Goal: Information Seeking & Learning: Learn about a topic

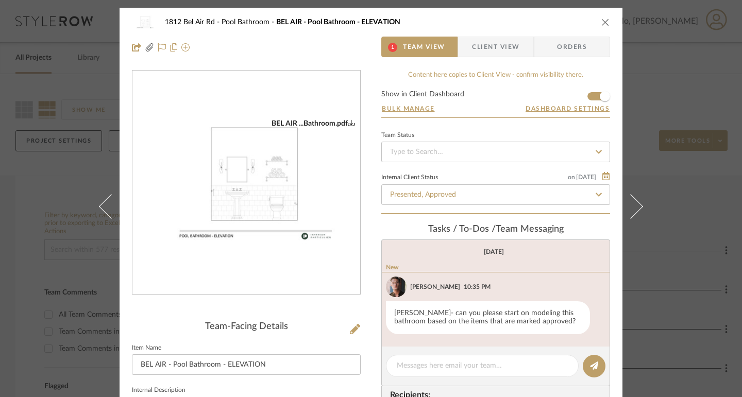
click at [136, 20] on img at bounding box center [144, 22] width 25 height 21
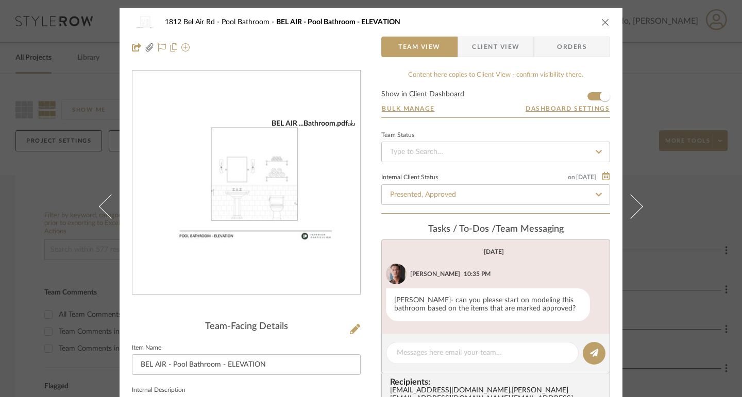
click at [350, 122] on icon "0" at bounding box center [351, 122] width 7 height 7
click at [656, 197] on div "1812 Bel Air Rd Pool Bathroom BEL AIR - Pool Bathroom - ELEVATION Team View Cli…" at bounding box center [371, 198] width 742 height 397
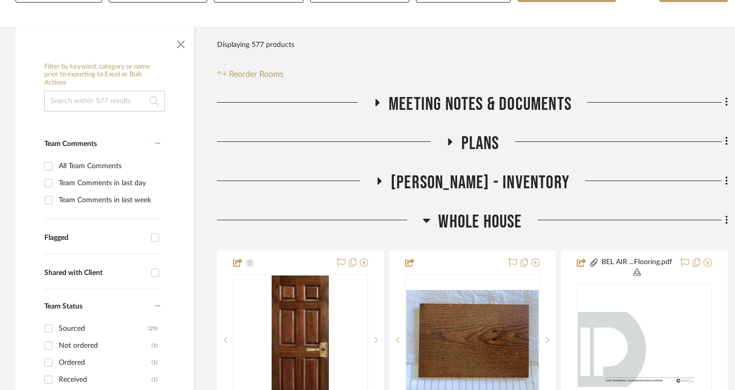
scroll to position [155, 0]
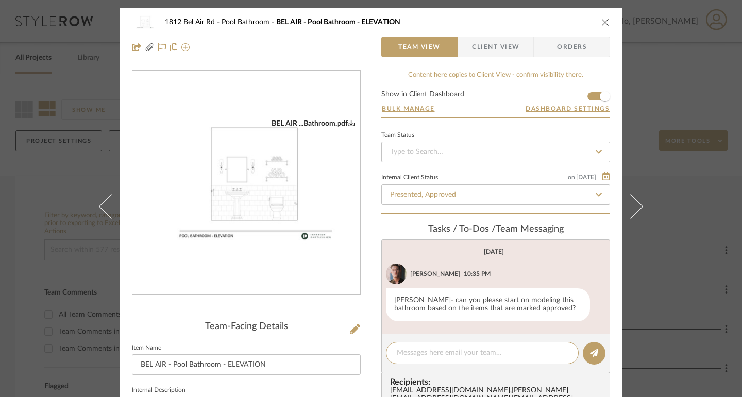
click at [676, 101] on div "1812 Bel Air Rd Pool Bathroom BEL AIR - Pool Bathroom - ELEVATION Team View Cli…" at bounding box center [371, 198] width 742 height 397
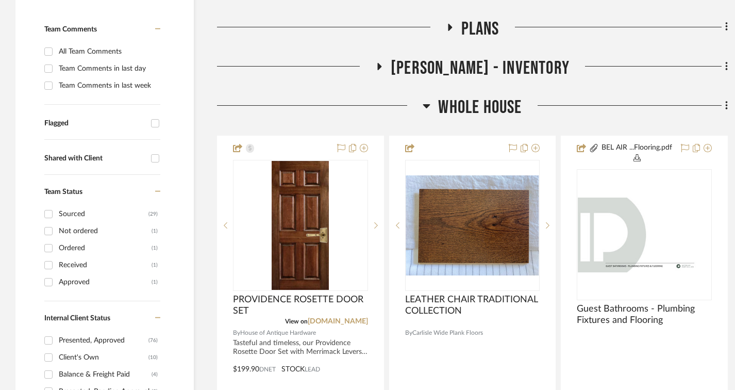
scroll to position [206, 0]
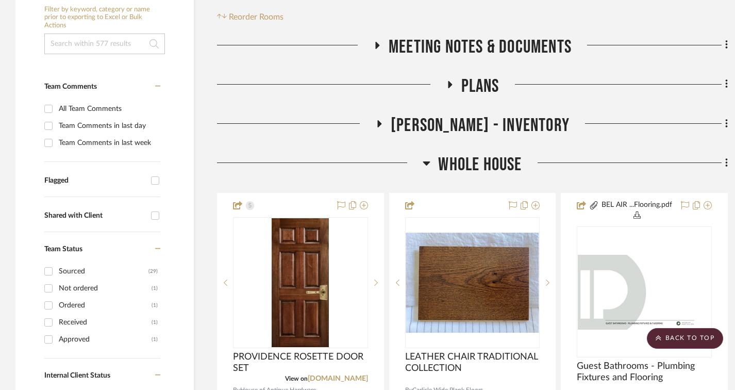
click at [427, 161] on icon at bounding box center [427, 163] width 8 height 12
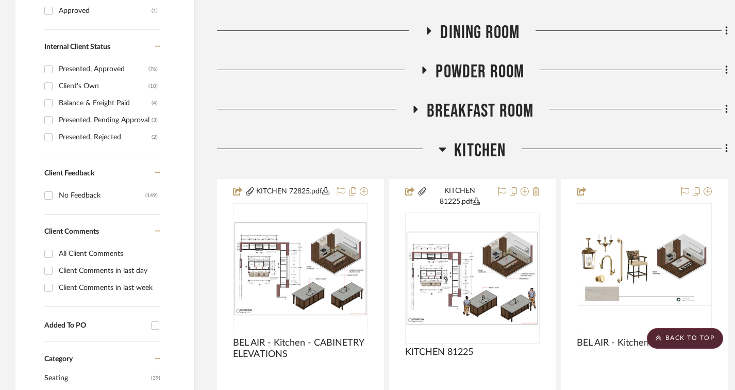
scroll to position [567, 0]
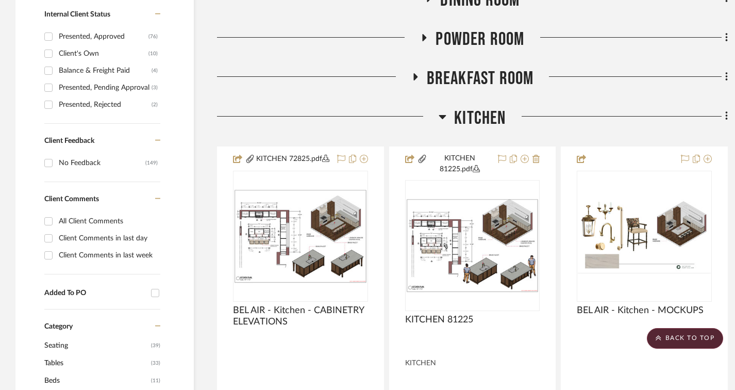
click at [444, 119] on icon at bounding box center [443, 116] width 8 height 12
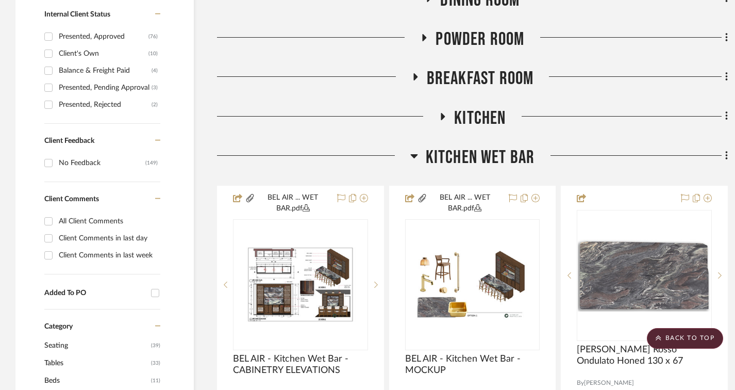
click at [422, 153] on h3 "Kitchen Wet Bar" at bounding box center [472, 157] width 125 height 22
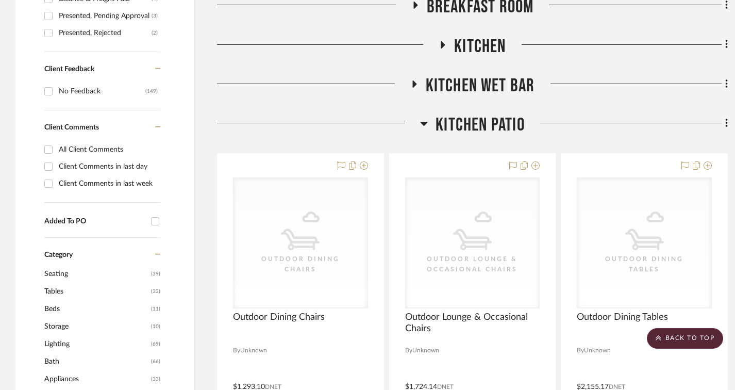
scroll to position [670, 0]
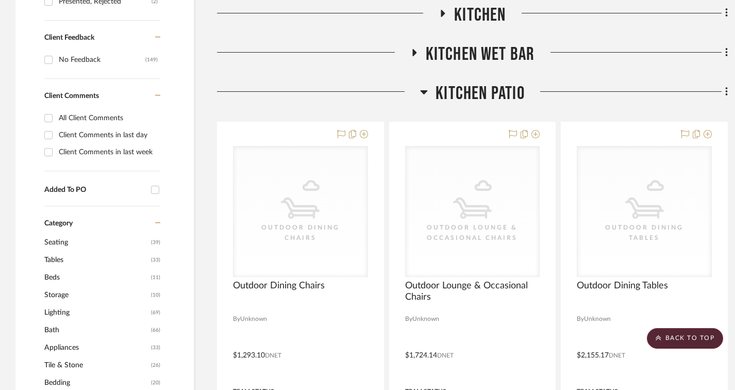
click at [432, 89] on h3 "Kitchen Patio" at bounding box center [472, 93] width 105 height 22
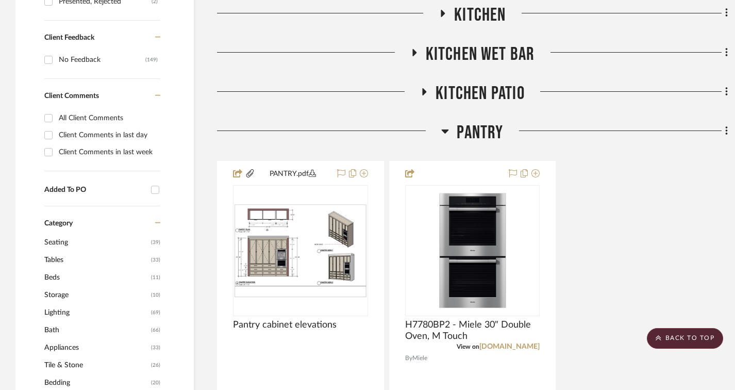
click at [442, 133] on icon at bounding box center [445, 131] width 8 height 12
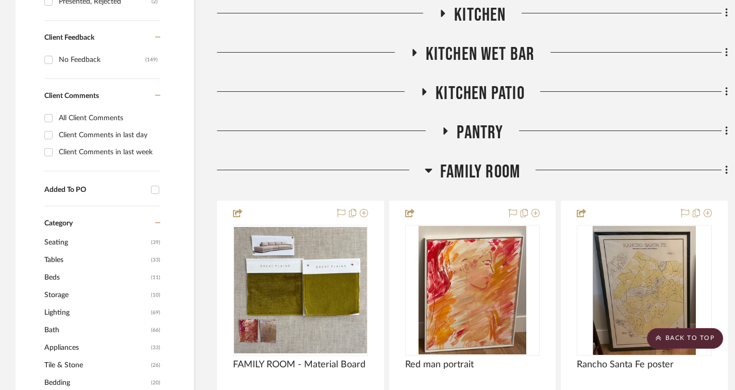
click at [428, 172] on icon at bounding box center [428, 171] width 7 height 4
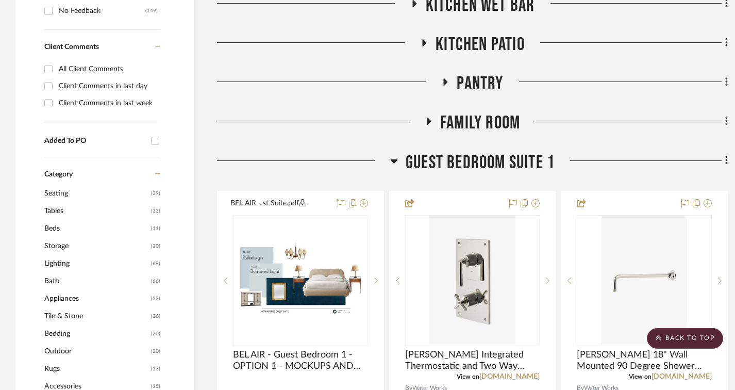
scroll to position [722, 0]
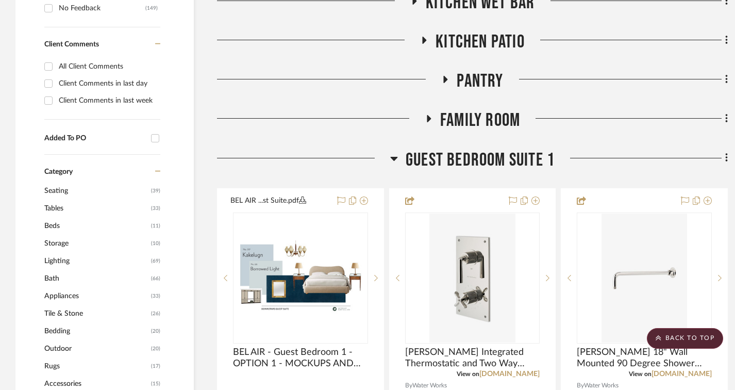
click at [413, 153] on span "Guest Bedroom Suite 1" at bounding box center [480, 160] width 149 height 22
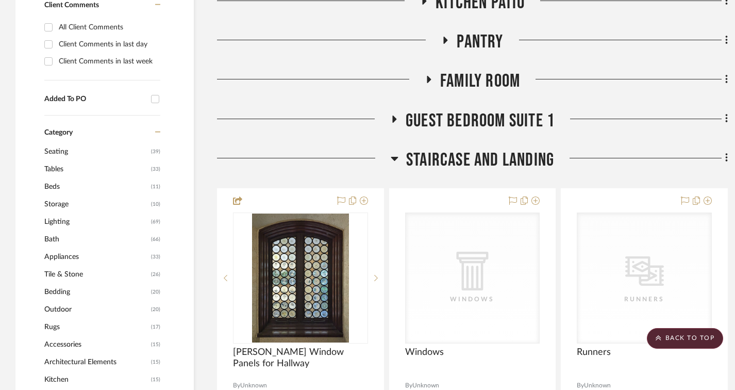
scroll to position [773, 0]
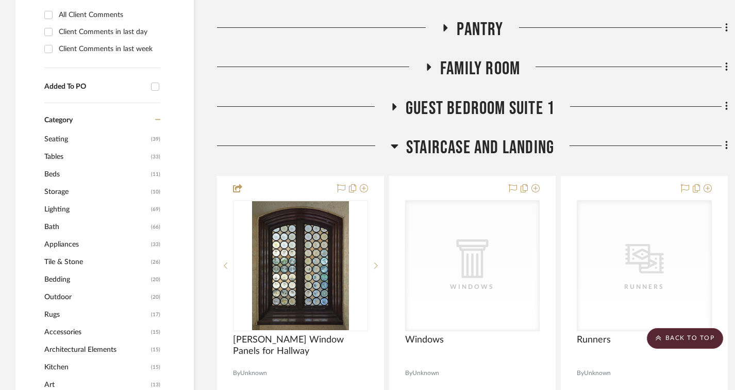
click at [411, 138] on span "Staircase and Landing" at bounding box center [480, 148] width 148 height 22
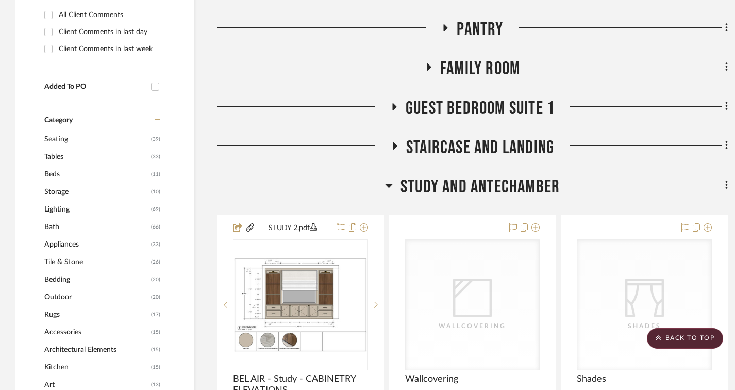
scroll to position [825, 0]
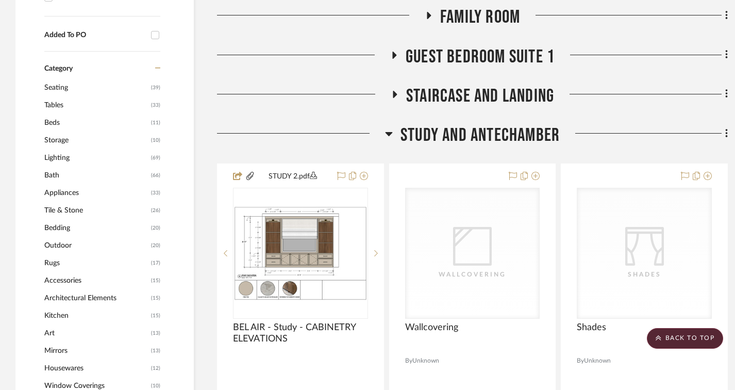
click at [411, 138] on span "Study and Antechamber" at bounding box center [479, 135] width 159 height 22
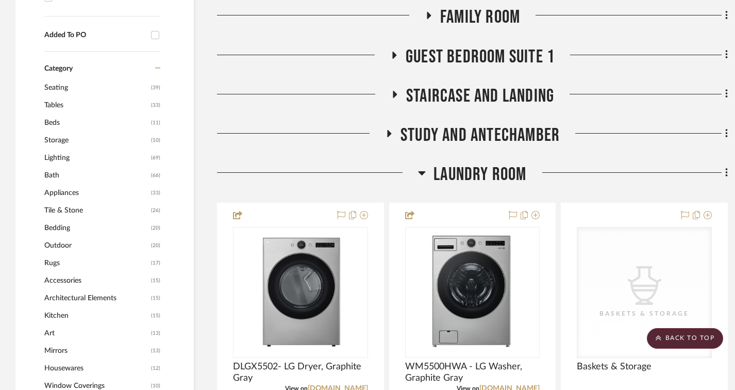
click at [417, 177] on div at bounding box center [317, 176] width 201 height 26
click at [435, 170] on span "Laundry Room" at bounding box center [479, 174] width 93 height 22
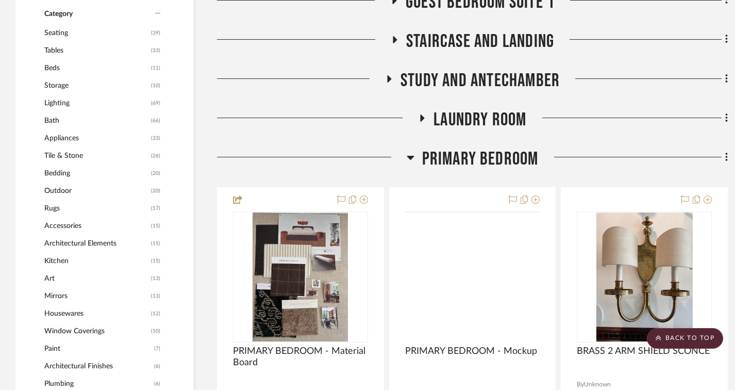
scroll to position [928, 0]
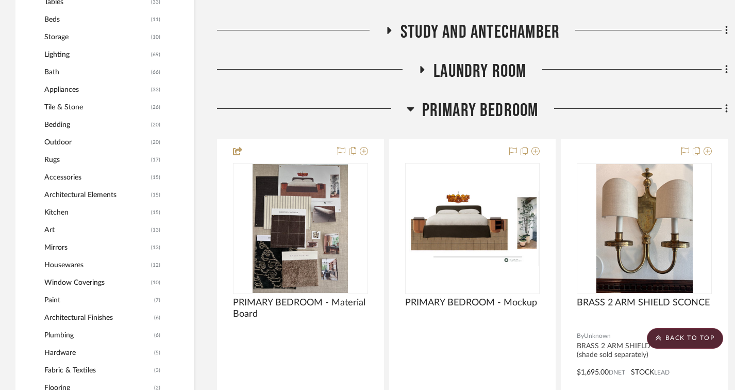
click at [428, 112] on span "Primary Bedroom" at bounding box center [480, 110] width 116 height 22
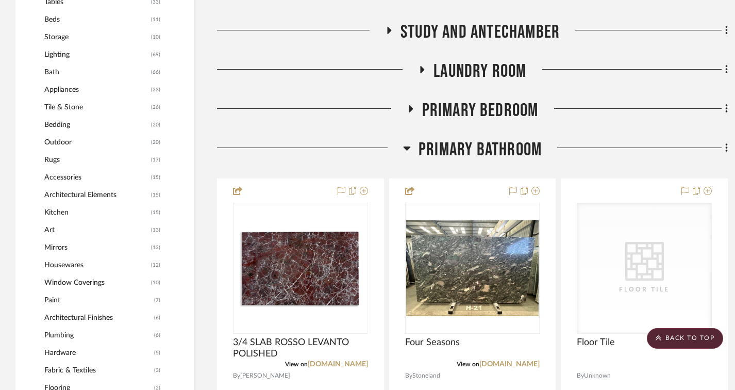
click at [428, 147] on span "Primary Bathroom" at bounding box center [480, 150] width 123 height 22
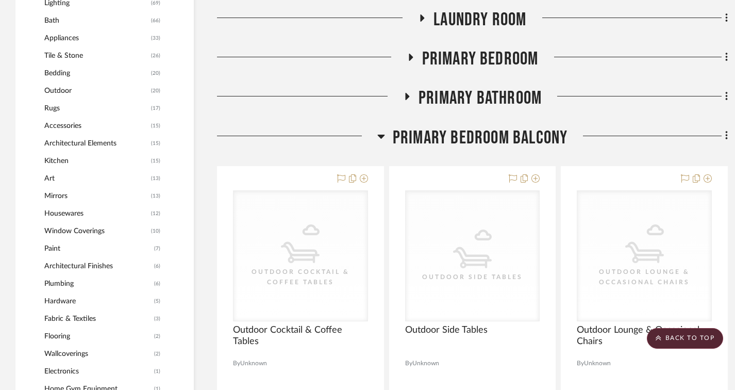
click at [428, 136] on span "Primary Bedroom Balcony" at bounding box center [480, 138] width 175 height 22
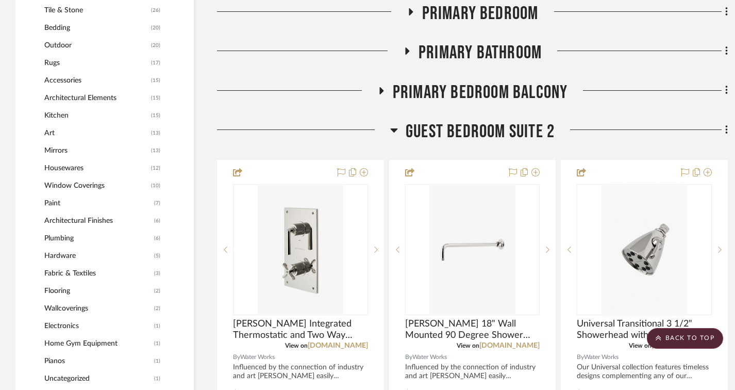
scroll to position [1031, 0]
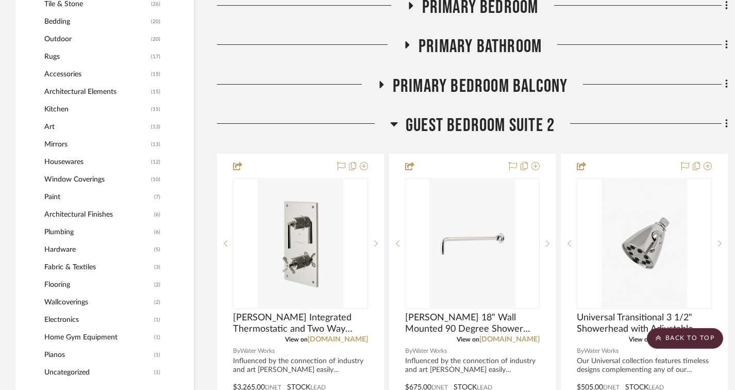
click at [430, 127] on span "Guest Bedroom Suite 2" at bounding box center [480, 125] width 149 height 22
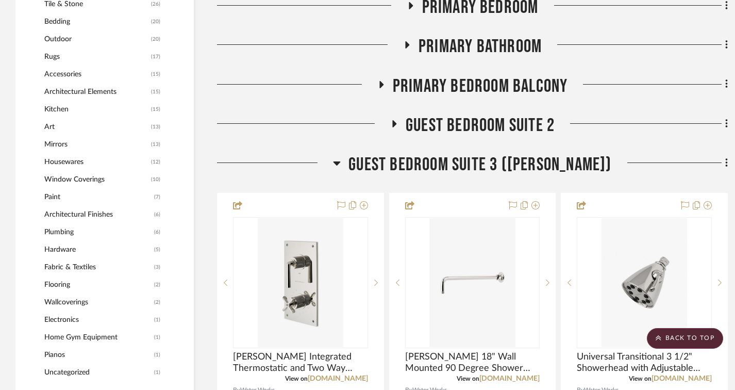
scroll to position [1082, 0]
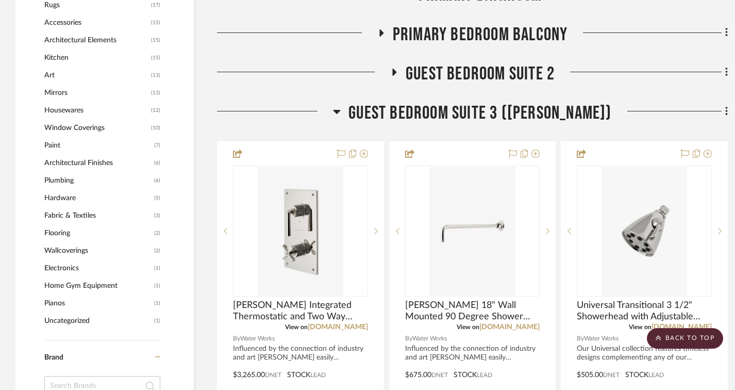
click at [424, 114] on span "Guest Bedroom Suite 3 ([PERSON_NAME])" at bounding box center [479, 113] width 263 height 22
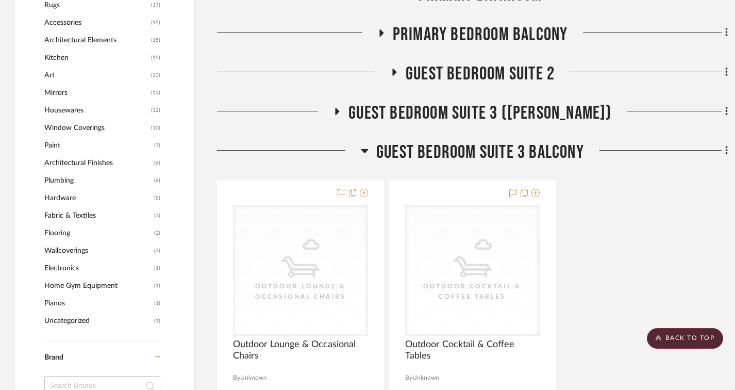
click at [406, 148] on span "Guest Bedroom Suite 3 Balcony" at bounding box center [480, 152] width 208 height 22
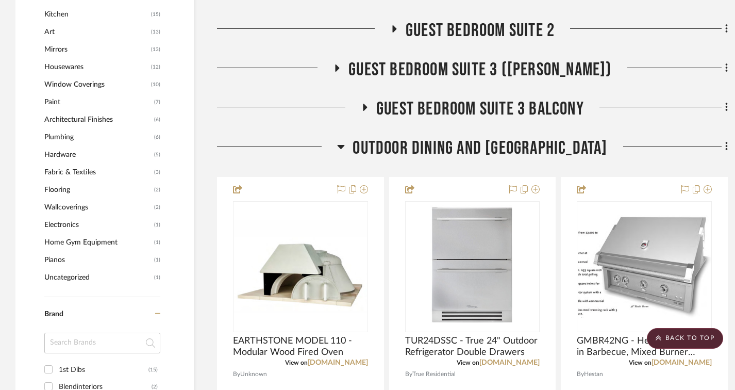
scroll to position [1185, 0]
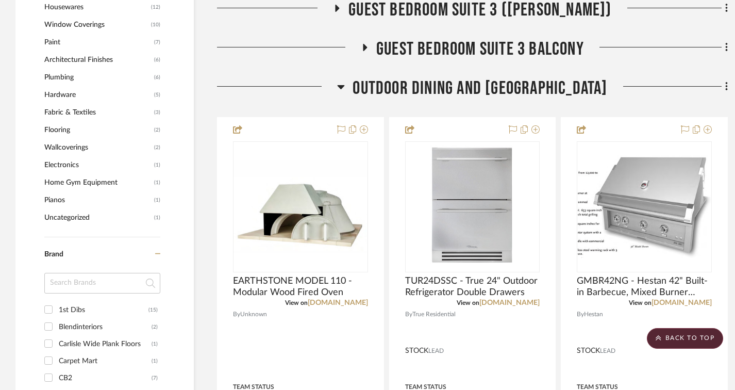
click at [401, 95] on span "Outdoor Dining and [GEOGRAPHIC_DATA]" at bounding box center [480, 88] width 255 height 22
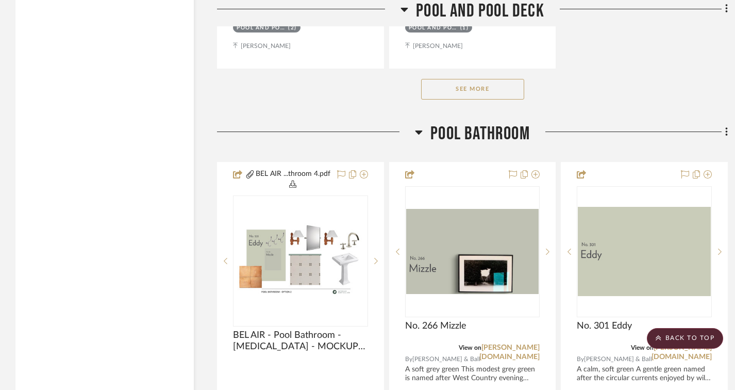
scroll to position [2680, 0]
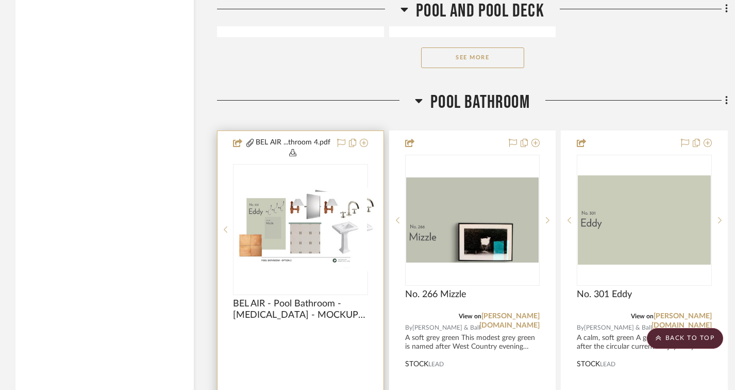
click at [325, 180] on div "0" at bounding box center [308, 229] width 150 height 130
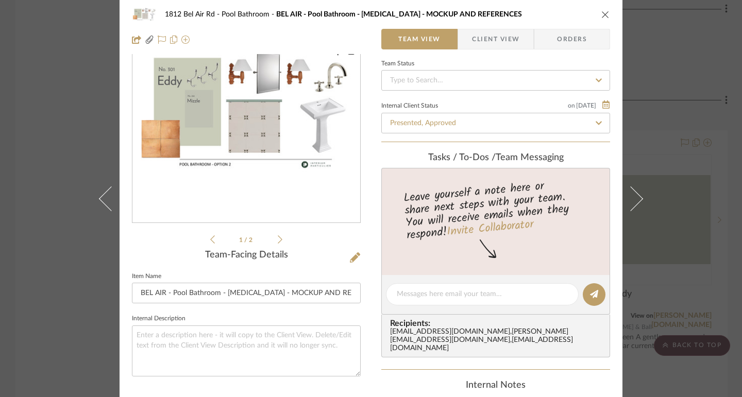
scroll to position [0, 0]
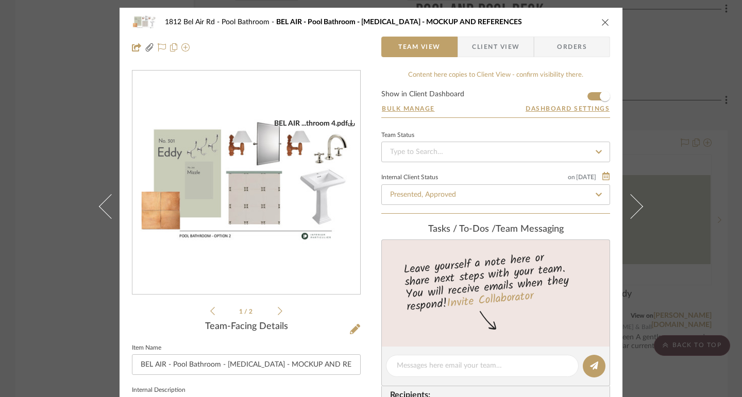
click at [298, 159] on img "0" at bounding box center [246, 183] width 228 height 128
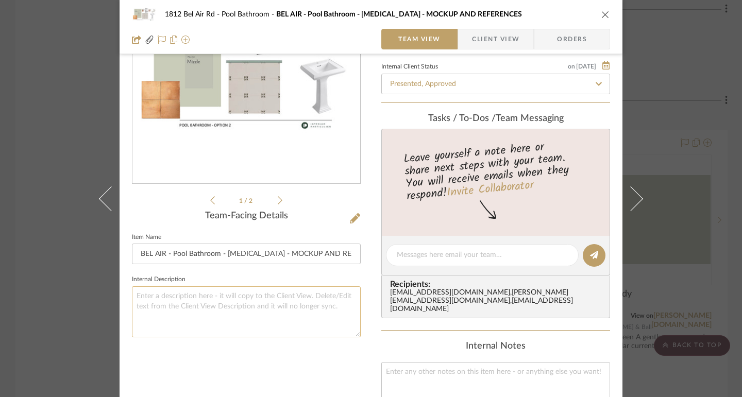
scroll to position [155, 0]
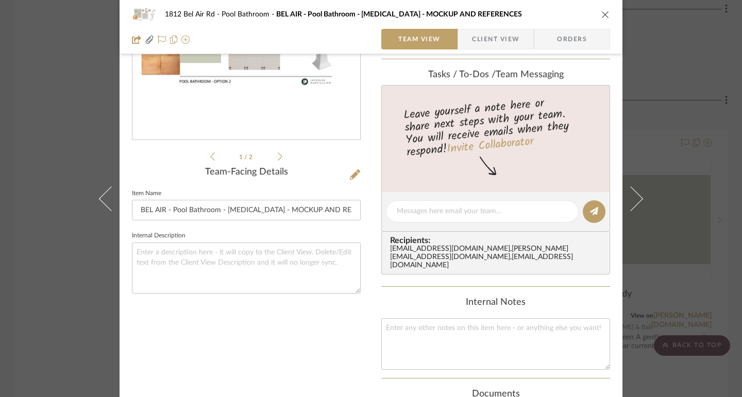
click at [281, 159] on div "BEL AIR ...throom 5.pdf BEL AIR ...throom 4.pdf BEL AIR ...throom 5.pdf BEL AIR…" at bounding box center [246, 38] width 229 height 247
click at [278, 155] on icon at bounding box center [280, 156] width 5 height 9
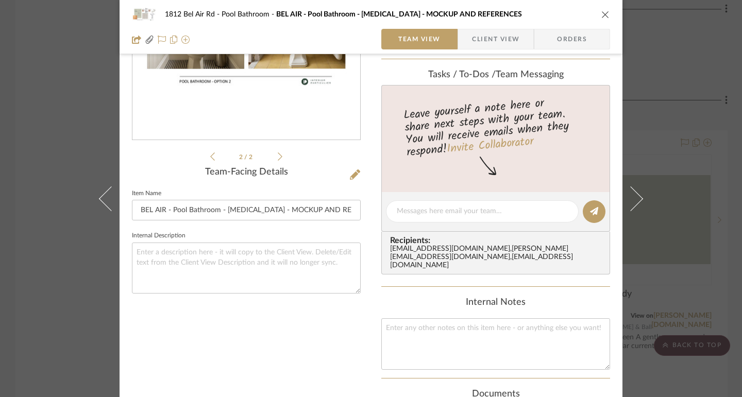
scroll to position [52, 0]
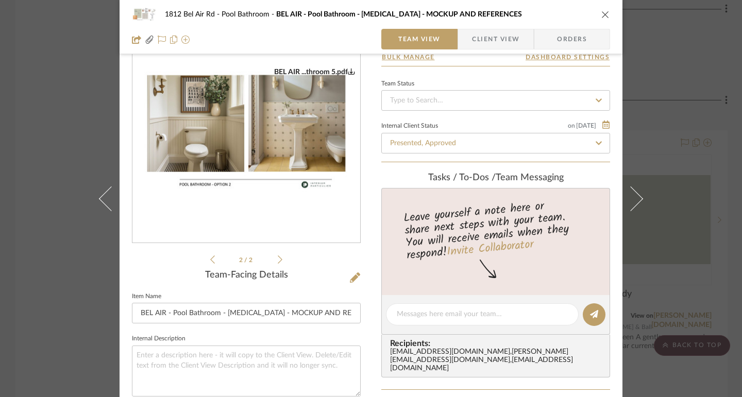
click at [210, 258] on icon at bounding box center [212, 259] width 5 height 9
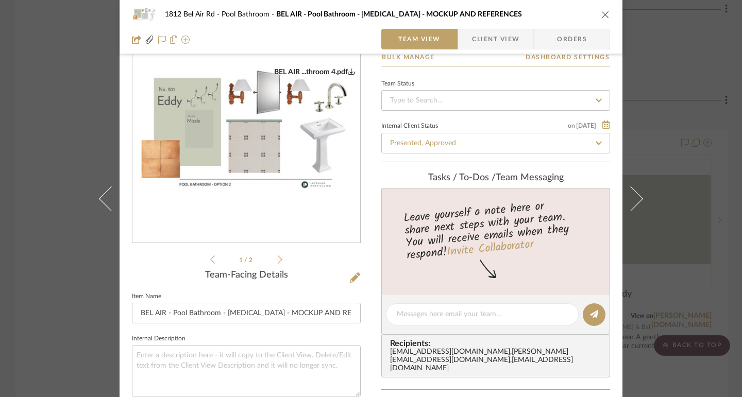
click at [278, 258] on icon at bounding box center [280, 260] width 5 height 8
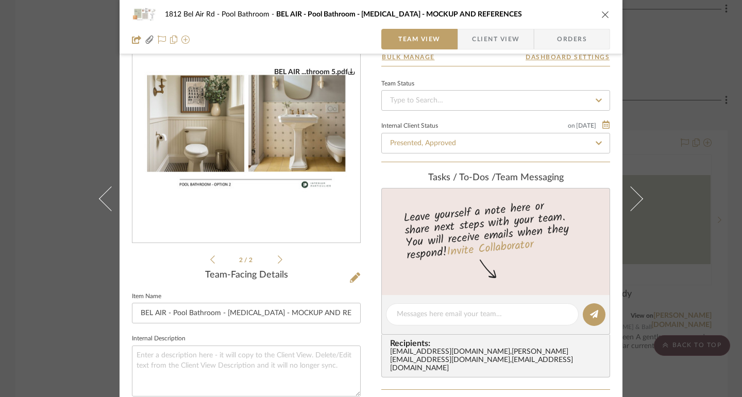
click at [295, 135] on img "1" at bounding box center [246, 132] width 228 height 128
click at [688, 119] on div "1812 Bel Air Rd Pool Bathroom BEL AIR - Pool Bathroom - [MEDICAL_DATA] - MOCKUP…" at bounding box center [371, 198] width 742 height 397
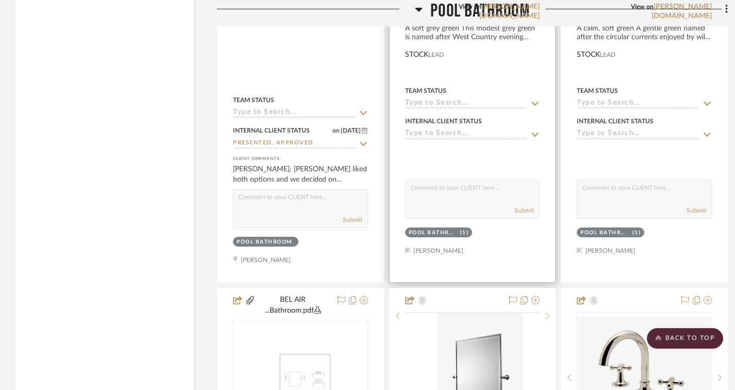
scroll to position [3144, 0]
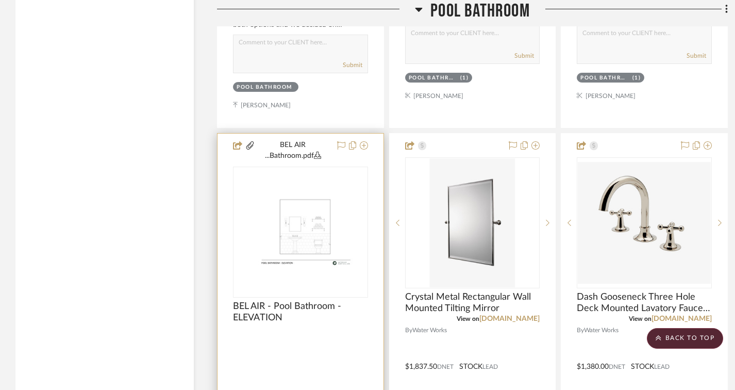
click at [314, 242] on img "0" at bounding box center [300, 231] width 133 height 75
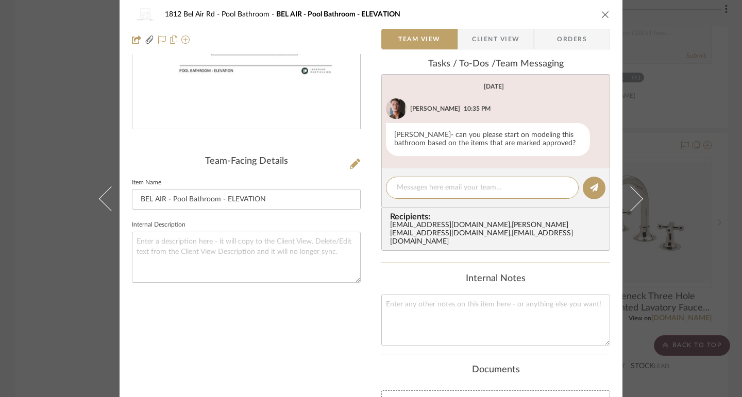
scroll to position [0, 0]
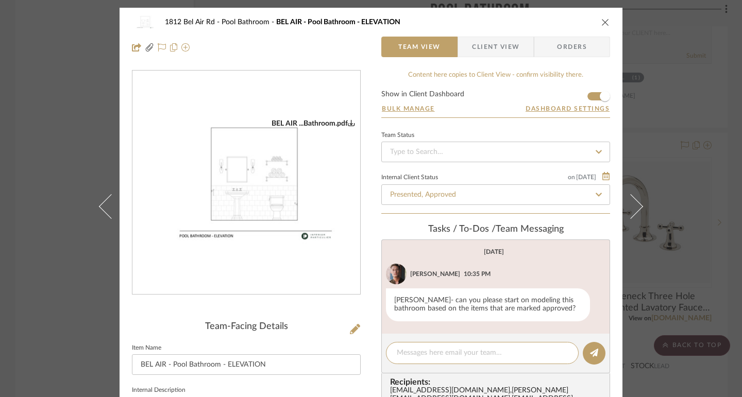
click at [36, 137] on div "1812 Bel Air Rd Pool Bathroom BEL AIR - Pool Bathroom - ELEVATION Team View Cli…" at bounding box center [371, 198] width 742 height 397
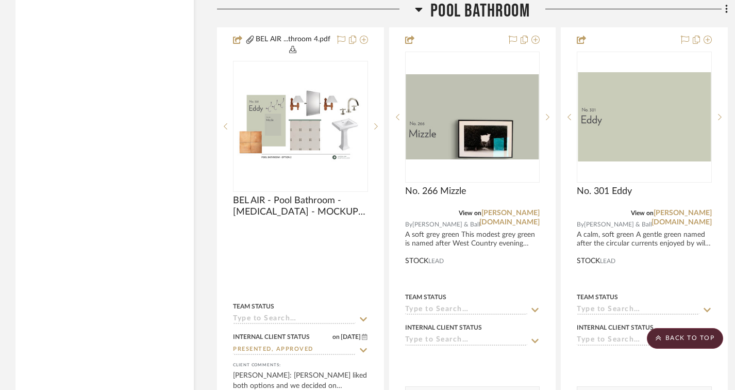
scroll to position [2732, 0]
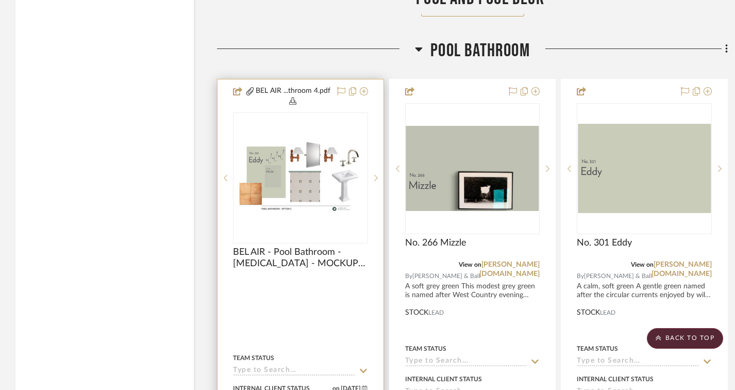
click at [255, 185] on img "0" at bounding box center [300, 177] width 133 height 75
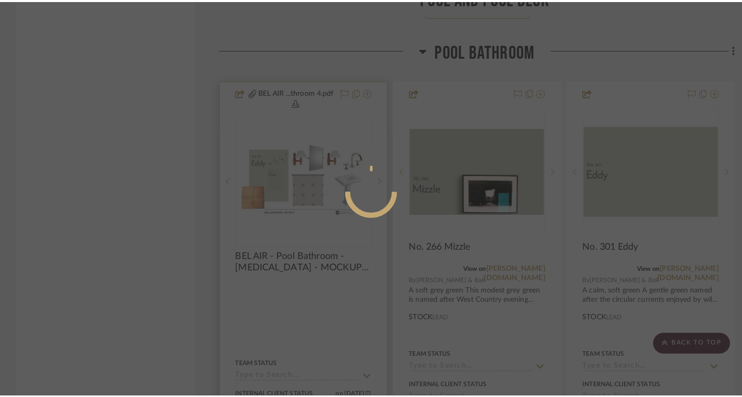
scroll to position [0, 0]
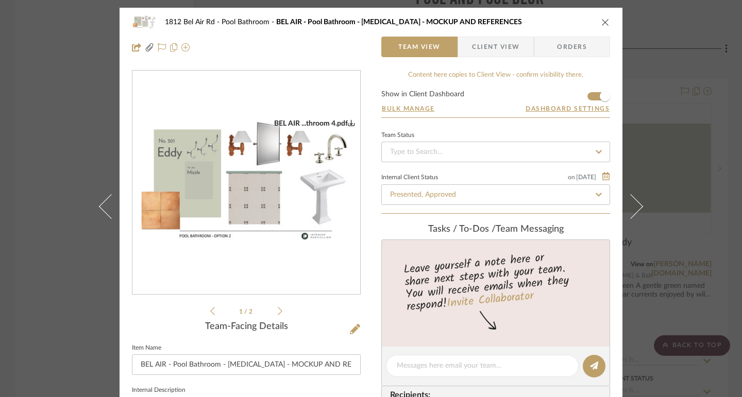
click at [26, 154] on div "1812 Bel Air Rd Pool Bathroom BEL AIR - Pool Bathroom - [MEDICAL_DATA] - MOCKUP…" at bounding box center [371, 198] width 742 height 397
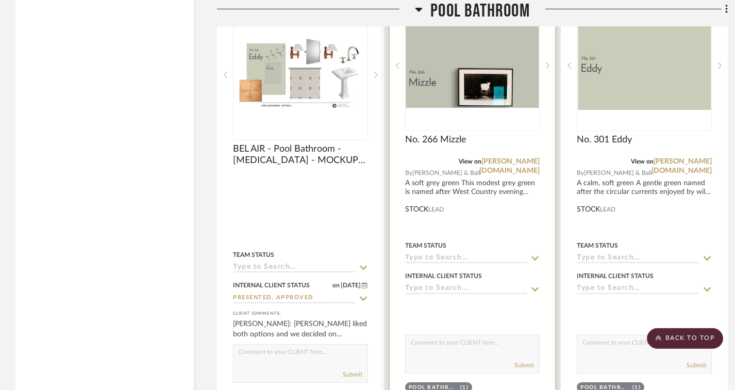
scroll to position [2783, 0]
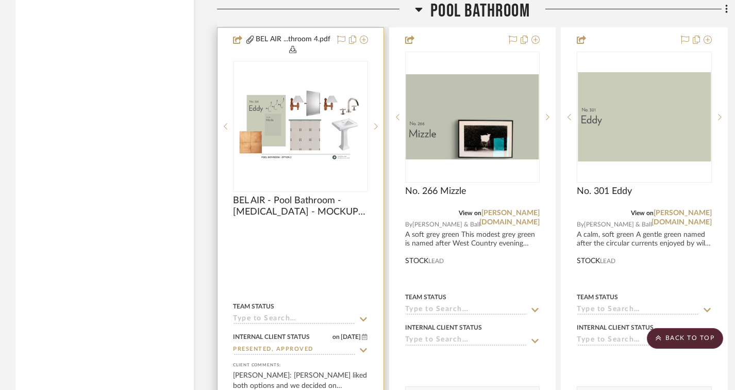
click at [293, 49] on icon at bounding box center [292, 49] width 7 height 7
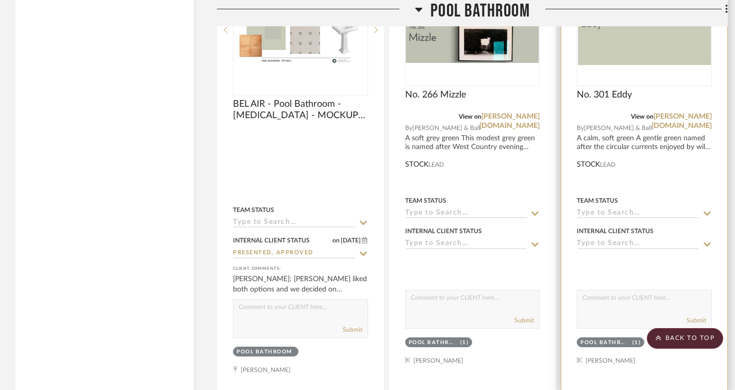
scroll to position [2886, 0]
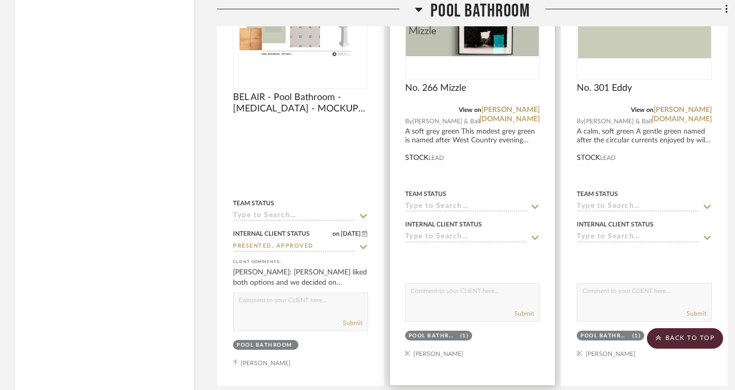
click at [485, 82] on div at bounding box center [473, 155] width 166 height 460
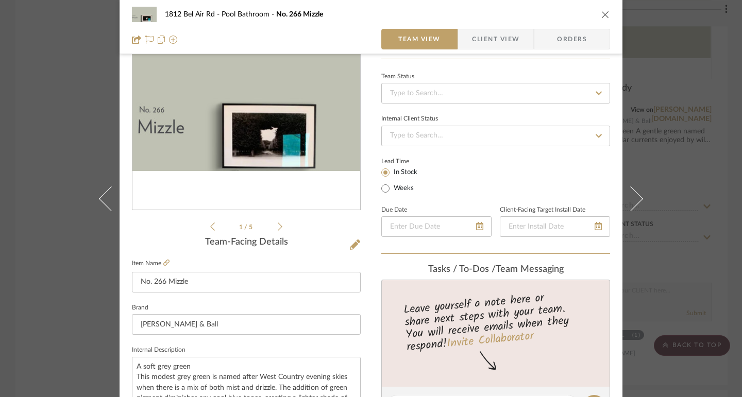
scroll to position [0, 0]
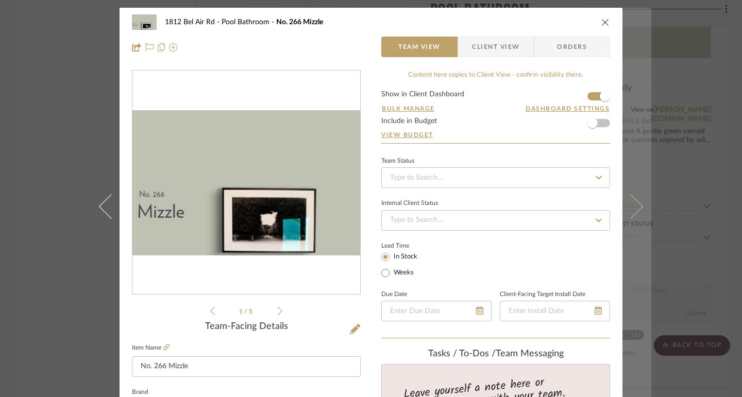
click at [637, 204] on icon at bounding box center [630, 206] width 25 height 25
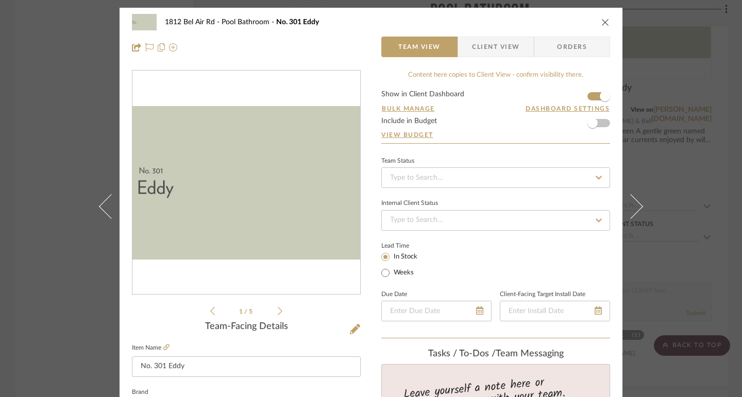
click at [477, 46] on span "Client View" at bounding box center [495, 47] width 47 height 21
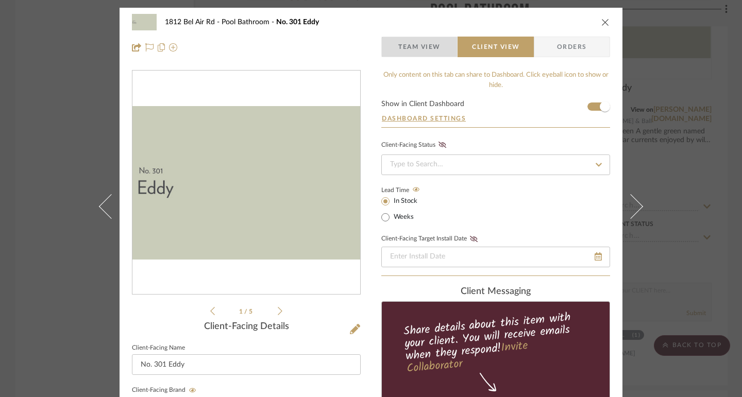
click at [432, 46] on span "Team View" at bounding box center [419, 47] width 42 height 21
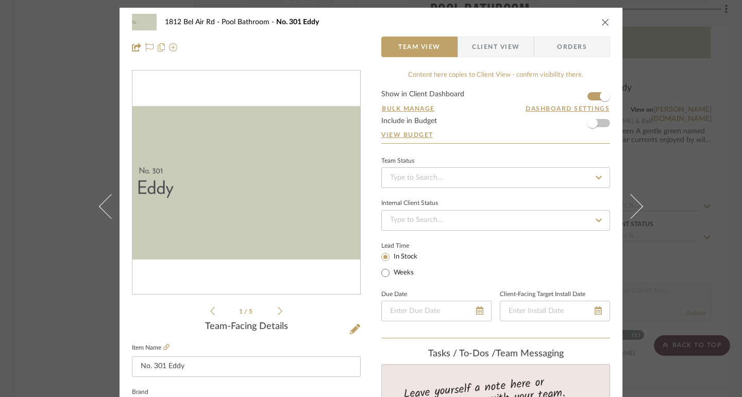
click at [468, 46] on span "button" at bounding box center [465, 47] width 14 height 21
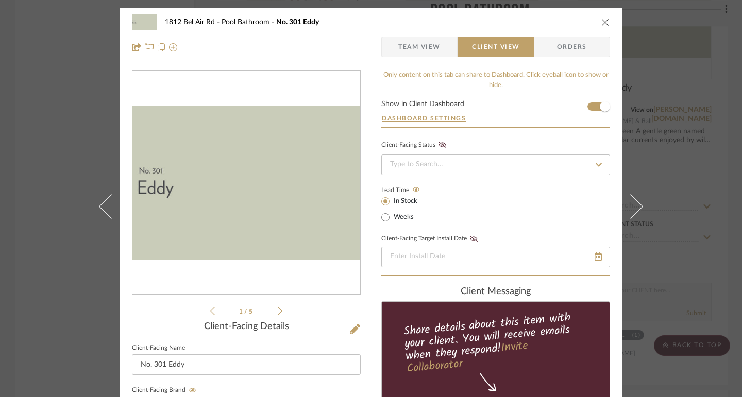
click at [424, 47] on span "Team View" at bounding box center [419, 47] width 42 height 21
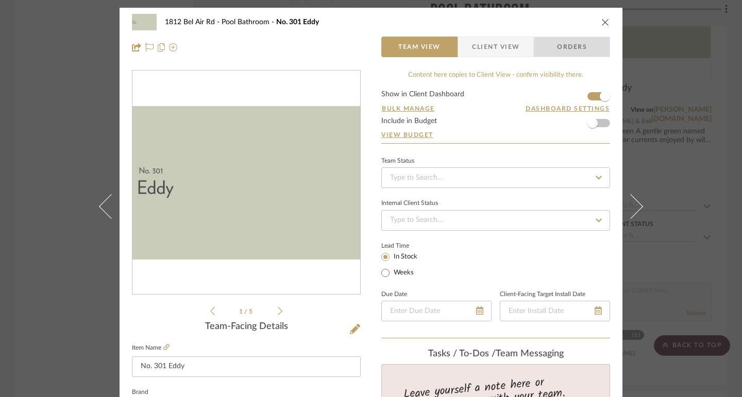
click at [579, 46] on span "Orders" at bounding box center [572, 47] width 53 height 21
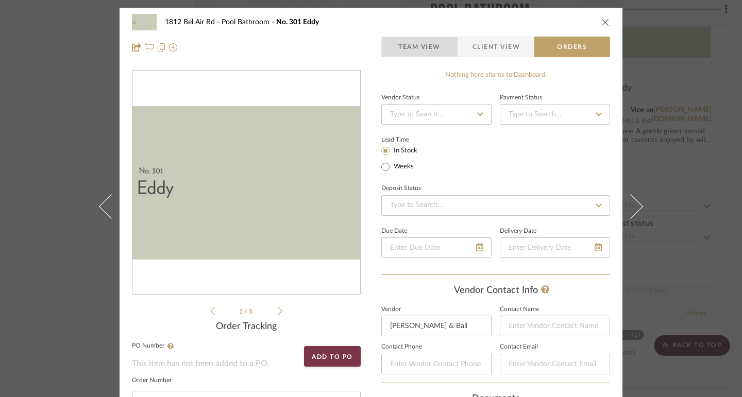
click at [414, 42] on span "Team View" at bounding box center [419, 47] width 42 height 21
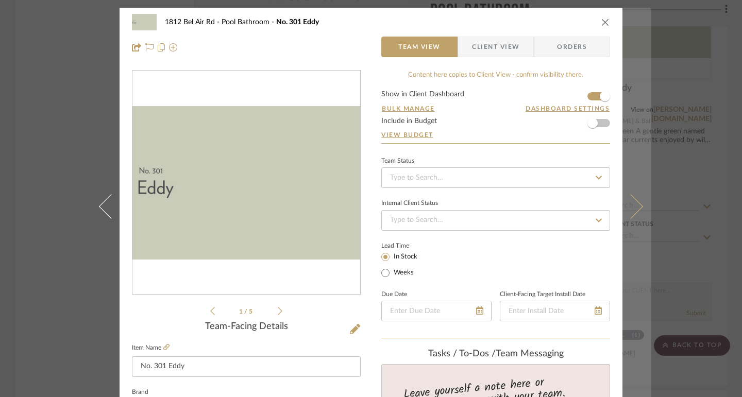
click at [631, 206] on icon at bounding box center [630, 206] width 25 height 25
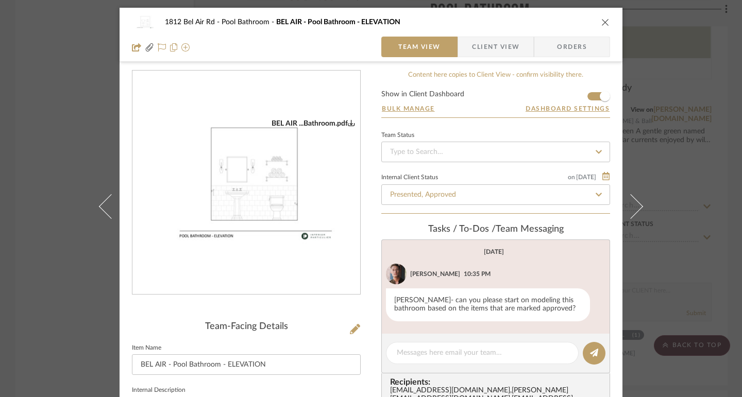
scroll to position [5, 0]
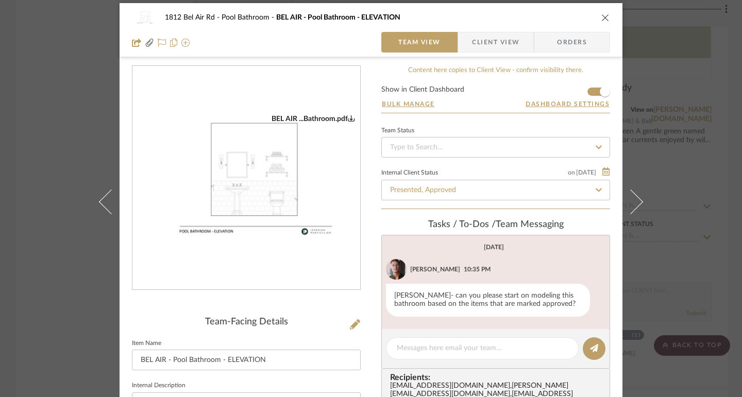
click at [348, 116] on icon "0" at bounding box center [351, 117] width 7 height 7
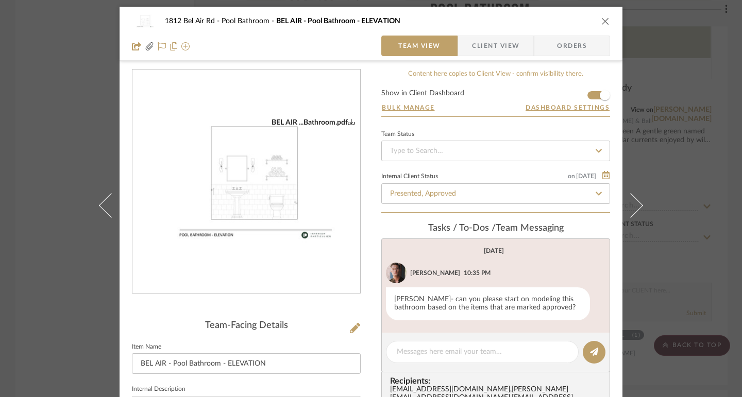
scroll to position [0, 0]
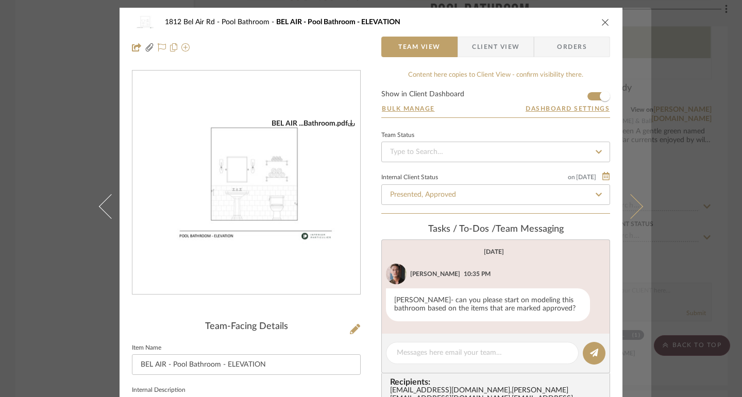
click at [633, 202] on icon at bounding box center [630, 206] width 25 height 25
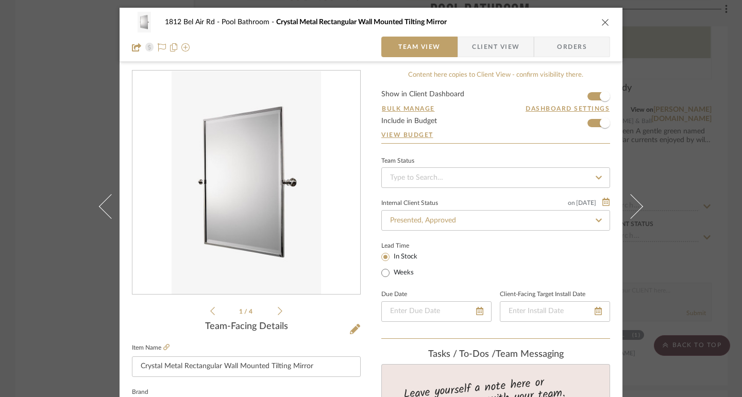
scroll to position [52, 0]
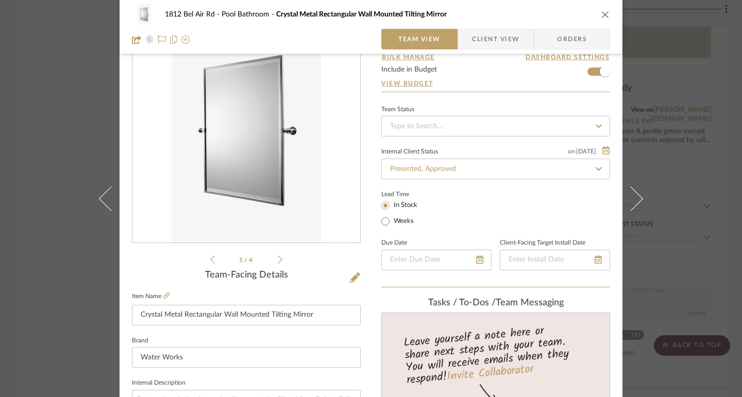
click at [571, 43] on span "Orders" at bounding box center [572, 39] width 53 height 21
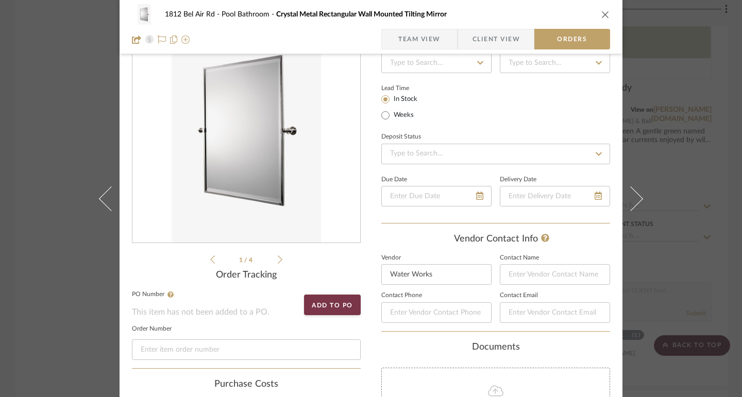
click at [426, 37] on span "Team View" at bounding box center [419, 39] width 42 height 21
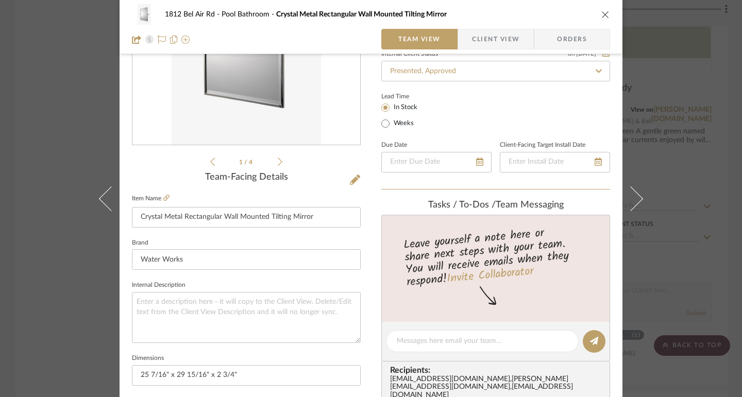
scroll to position [0, 0]
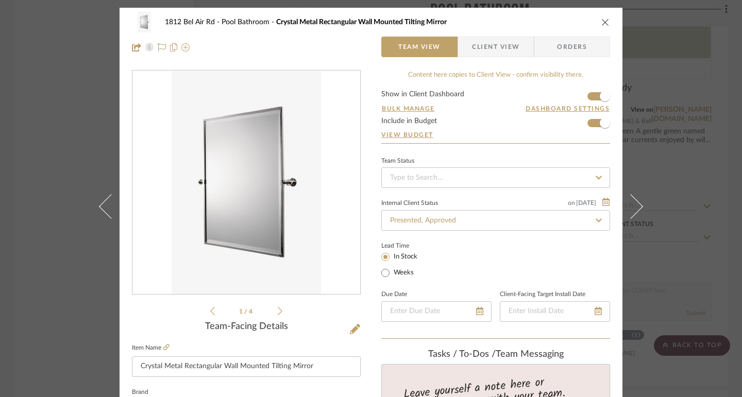
click at [726, 195] on div "1812 Bel Air Rd Pool Bathroom Crystal Metal Rectangular Wall Mounted Tilting Mi…" at bounding box center [371, 198] width 742 height 397
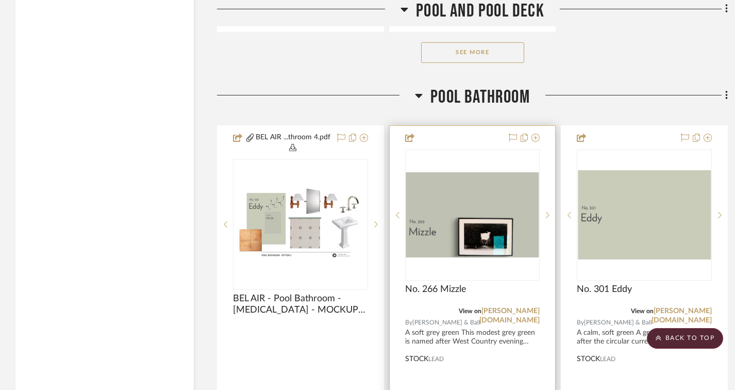
scroll to position [2680, 0]
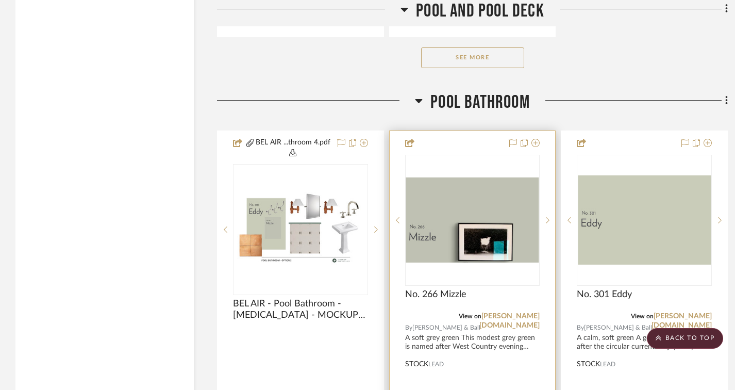
click at [476, 192] on img "0" at bounding box center [472, 219] width 133 height 85
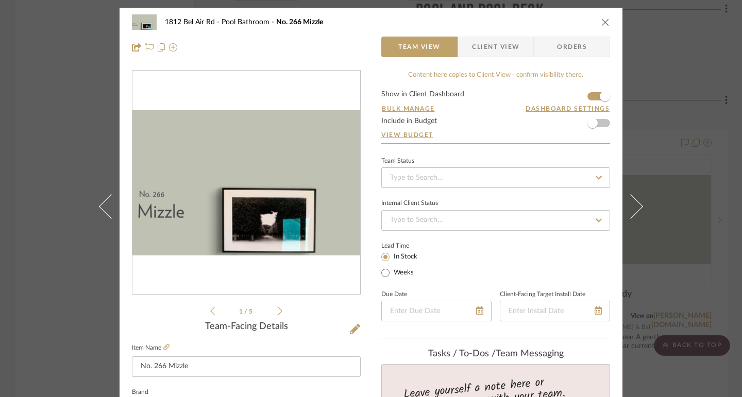
scroll to position [155, 0]
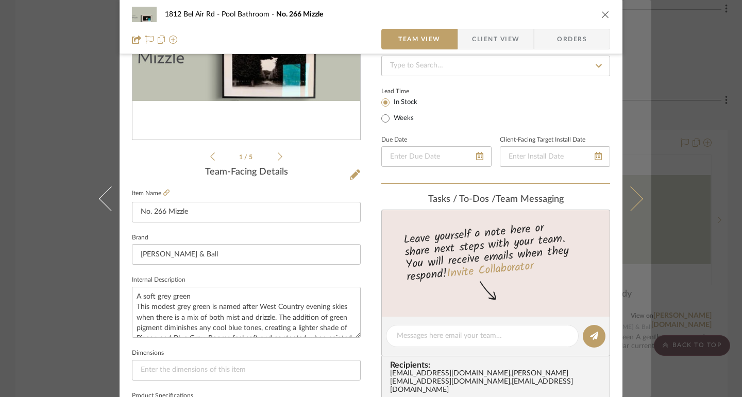
click at [629, 193] on icon at bounding box center [630, 198] width 25 height 25
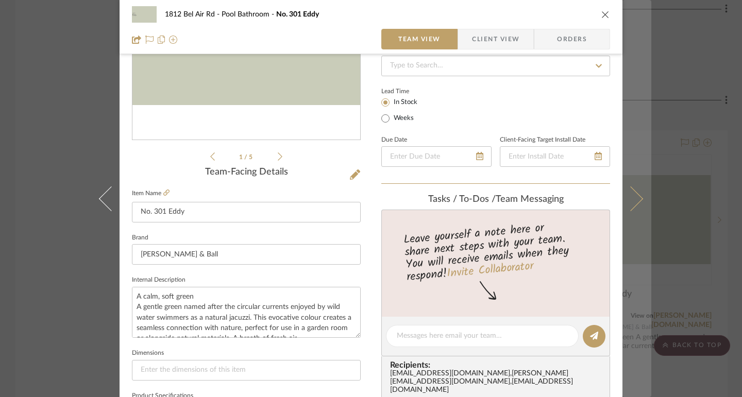
click at [633, 194] on icon at bounding box center [630, 198] width 25 height 25
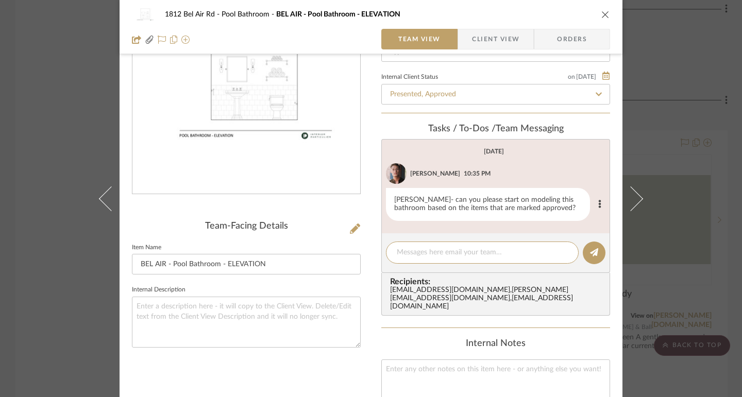
scroll to position [103, 0]
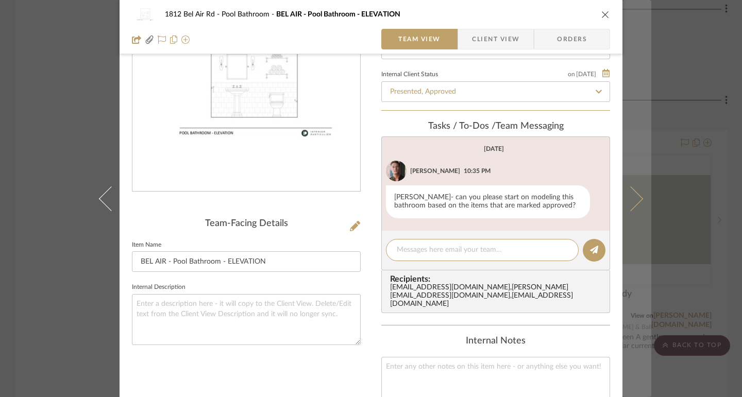
click at [627, 186] on button at bounding box center [637, 198] width 29 height 397
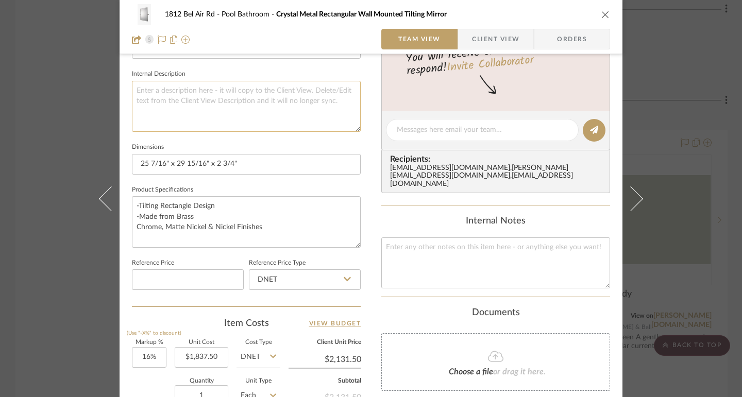
scroll to position [412, 0]
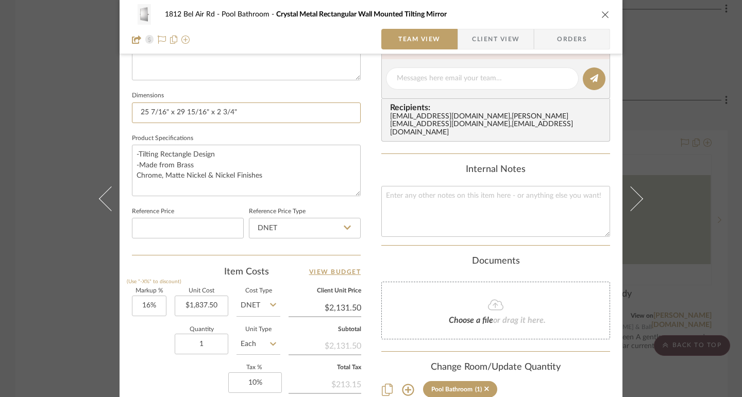
drag, startPoint x: 242, startPoint y: 112, endPoint x: 126, endPoint y: 111, distance: 115.5
click at [126, 111] on div "1812 Bel Air Rd Pool Bathroom Crystal Metal Rectangular Wall Mounted Tilting Mi…" at bounding box center [371, 71] width 503 height 952
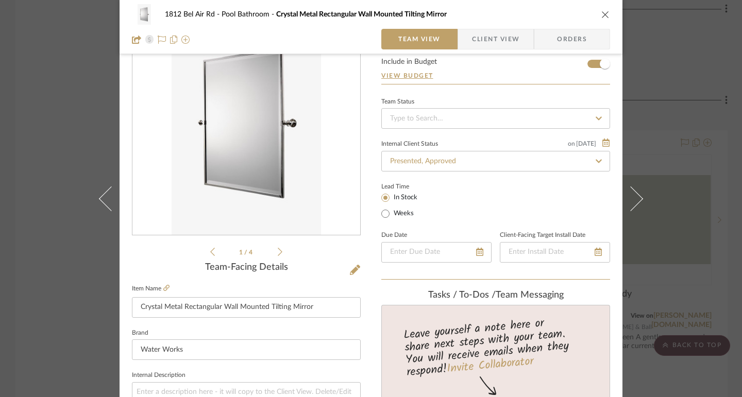
scroll to position [46, 0]
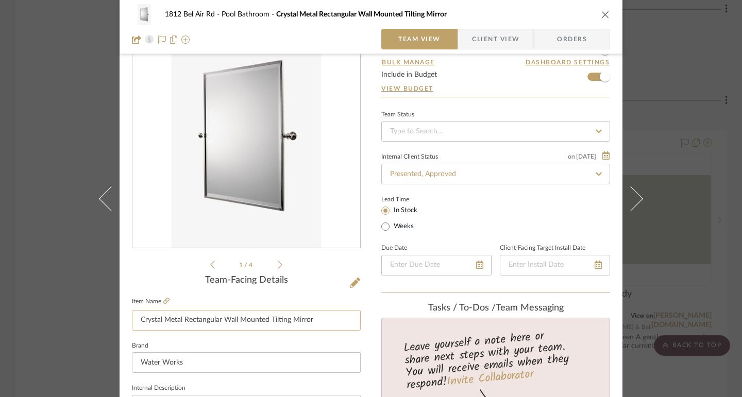
click at [163, 321] on input "Crystal Metal Rectangular Wall Mounted Tilting Mirror" at bounding box center [246, 320] width 229 height 21
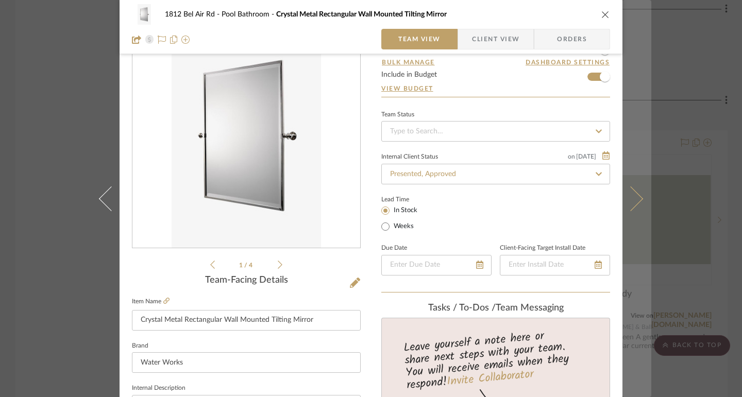
click at [635, 199] on icon at bounding box center [630, 198] width 25 height 25
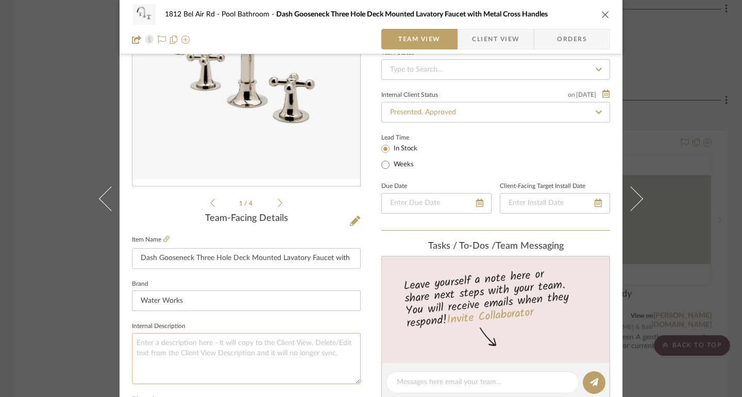
scroll to position [98, 0]
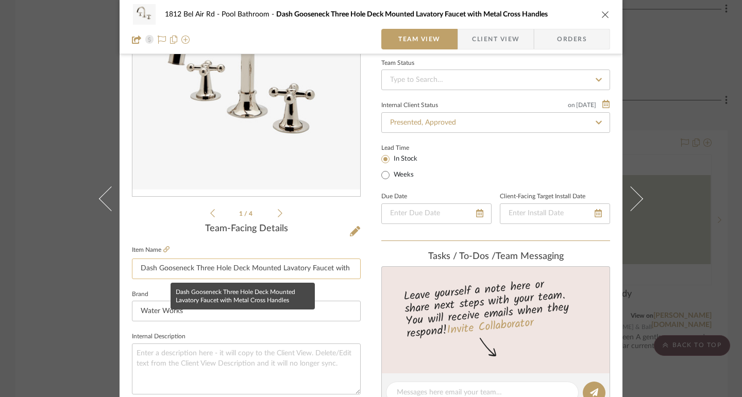
click at [214, 267] on input "Dash Gooseneck Three Hole Deck Mounted Lavatory Faucet with Metal Cross Handles" at bounding box center [246, 269] width 229 height 21
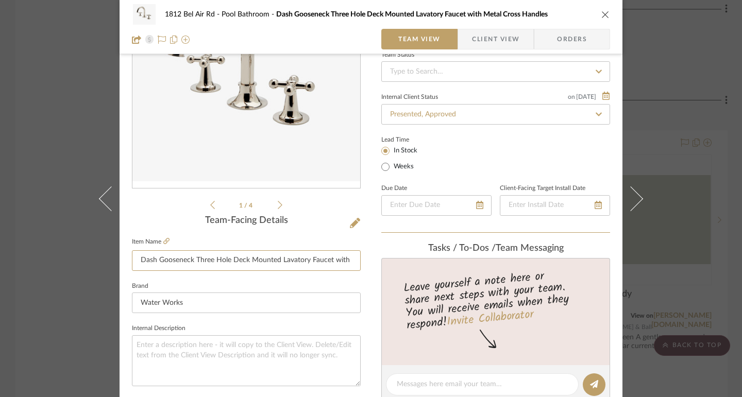
scroll to position [46, 0]
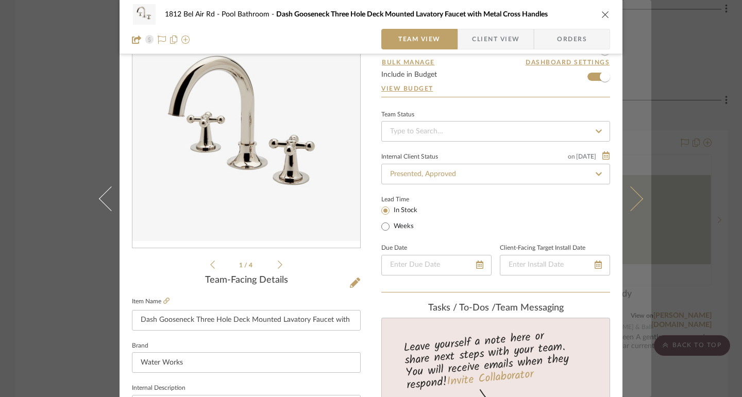
click at [635, 195] on icon at bounding box center [630, 198] width 25 height 25
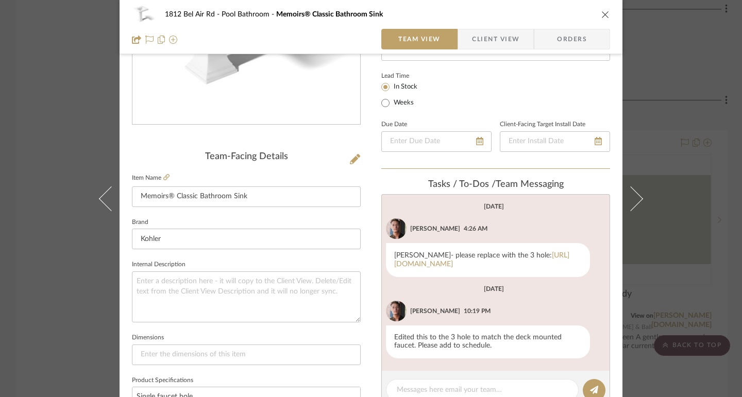
scroll to position [206, 0]
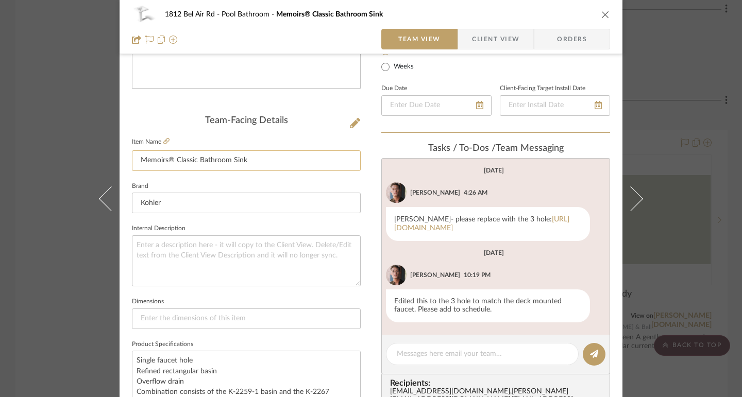
click at [258, 161] on input "Memoirs® Classic Bathroom Sink" at bounding box center [246, 160] width 229 height 21
drag, startPoint x: 258, startPoint y: 161, endPoint x: 128, endPoint y: 155, distance: 130.0
click at [128, 155] on div "1812 Bel Air Rd Pool Bathroom Memoirs® Classic Bathroom Sink Team View Client V…" at bounding box center [371, 278] width 503 height 952
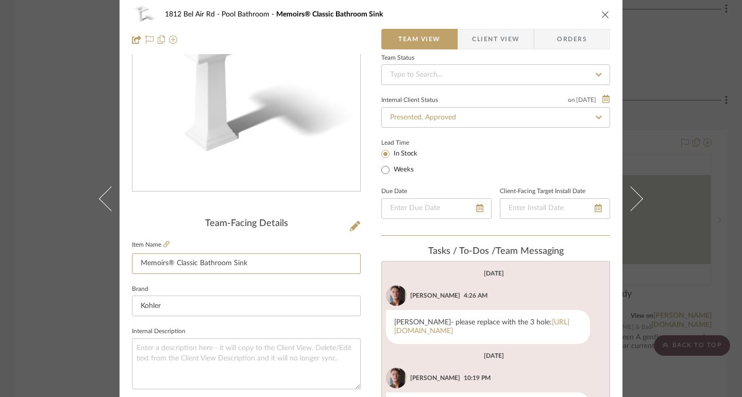
scroll to position [0, 0]
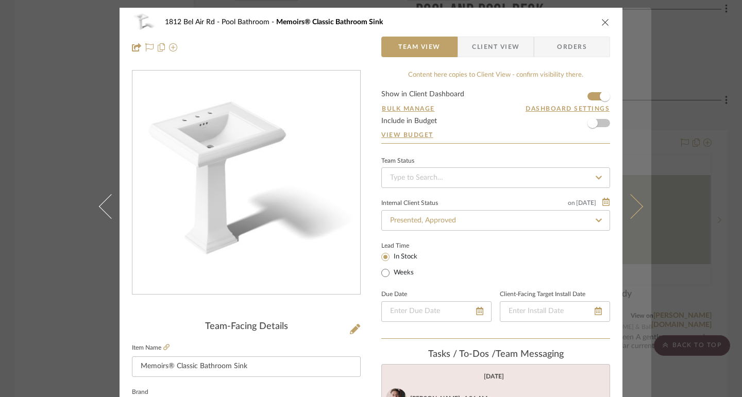
click at [630, 205] on icon at bounding box center [630, 206] width 25 height 25
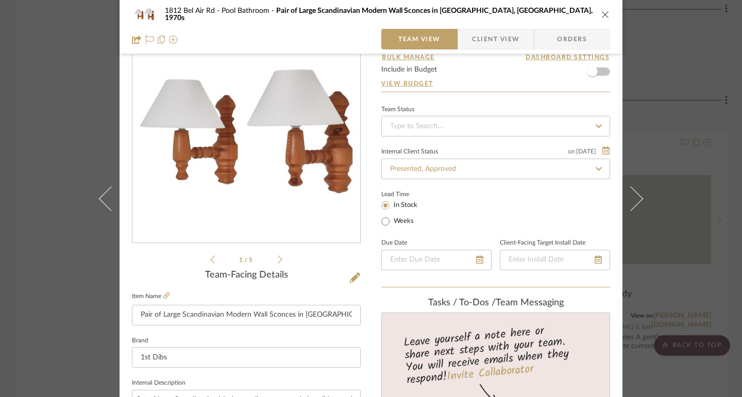
scroll to position [103, 0]
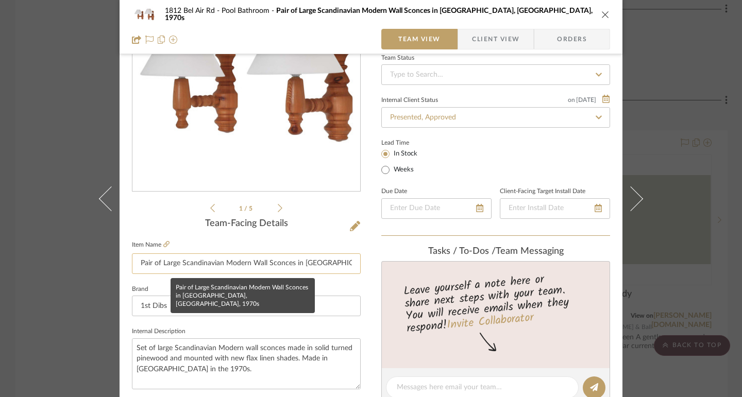
click at [222, 272] on input "Pair of Large Scandinavian Modern Wall Sconces in [GEOGRAPHIC_DATA], [GEOGRAPHI…" at bounding box center [246, 264] width 229 height 21
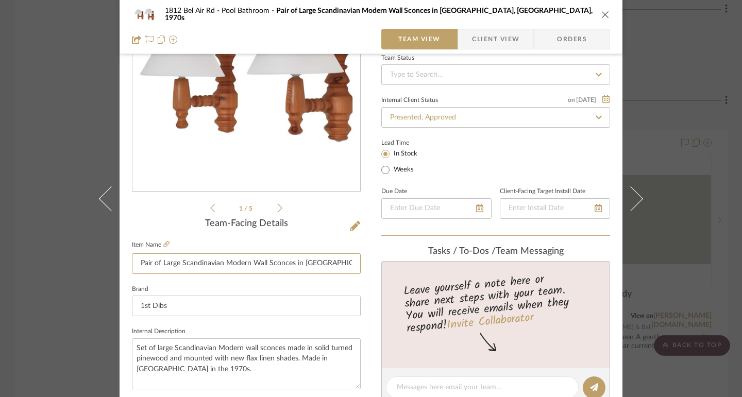
scroll to position [0, 0]
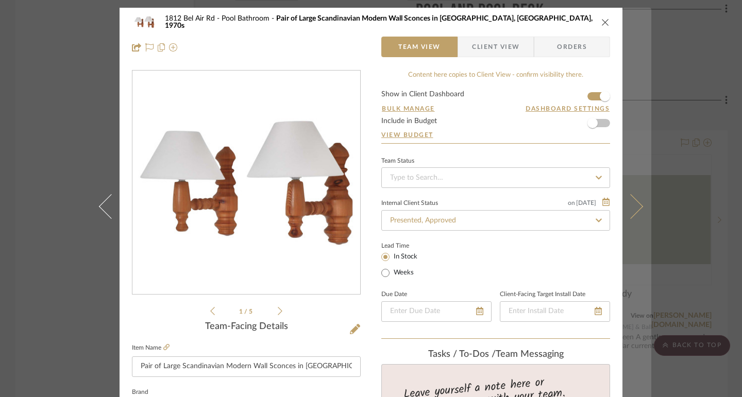
click at [637, 203] on icon at bounding box center [630, 206] width 25 height 25
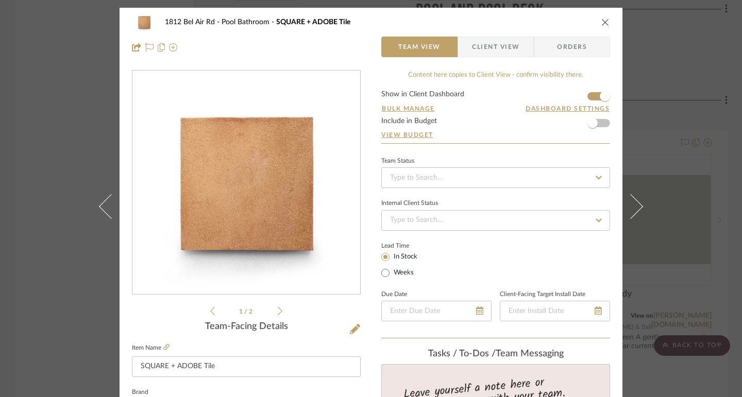
click at [637, 203] on icon at bounding box center [630, 206] width 25 height 25
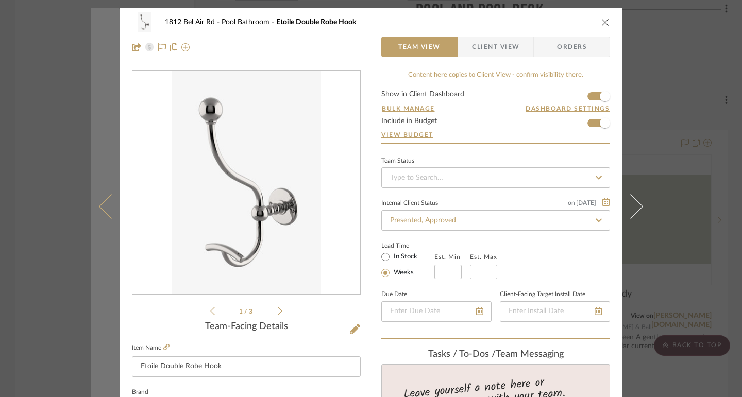
click at [101, 206] on icon at bounding box center [111, 206] width 25 height 25
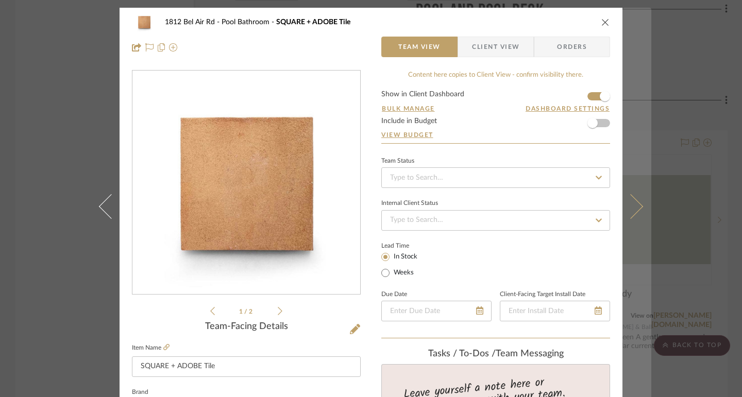
click at [632, 204] on icon at bounding box center [630, 206] width 25 height 25
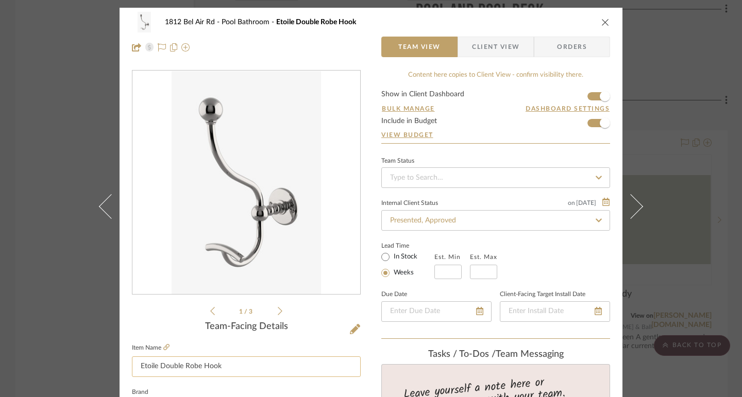
click at [196, 365] on input "Etoile Double Robe Hook" at bounding box center [246, 367] width 229 height 21
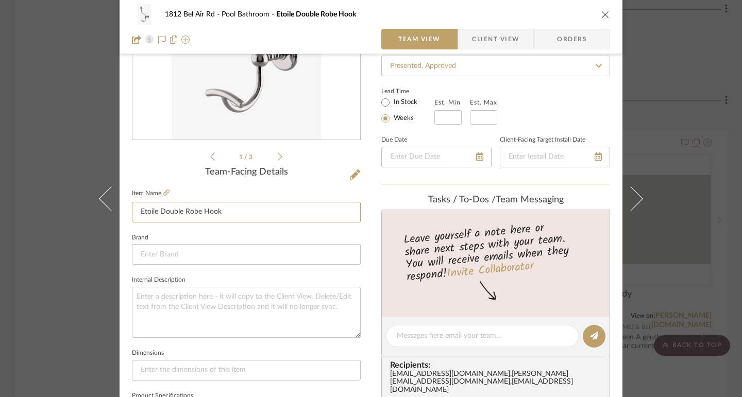
scroll to position [258, 0]
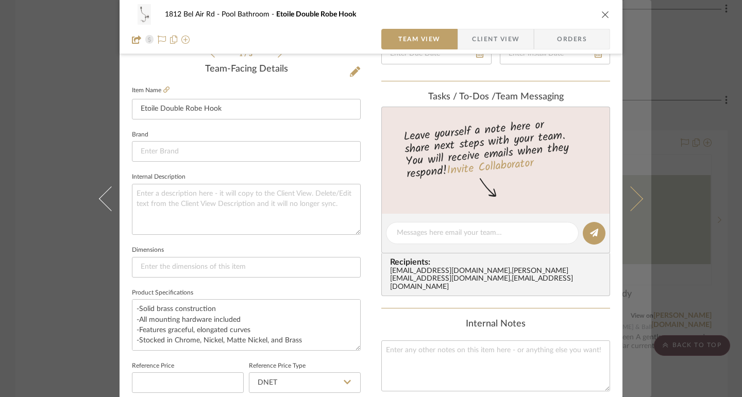
click at [635, 190] on button at bounding box center [637, 198] width 29 height 397
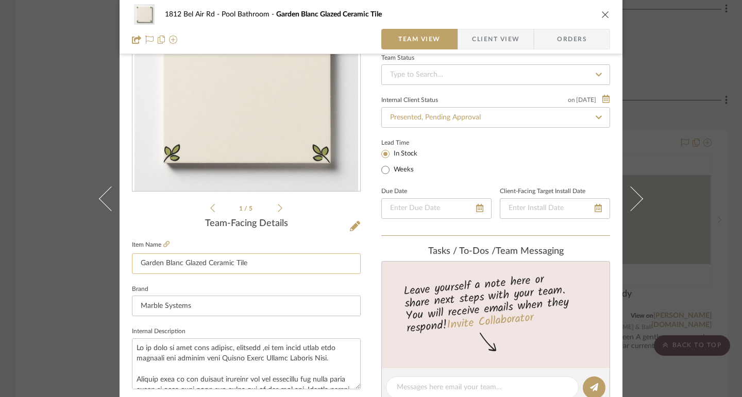
scroll to position [0, 0]
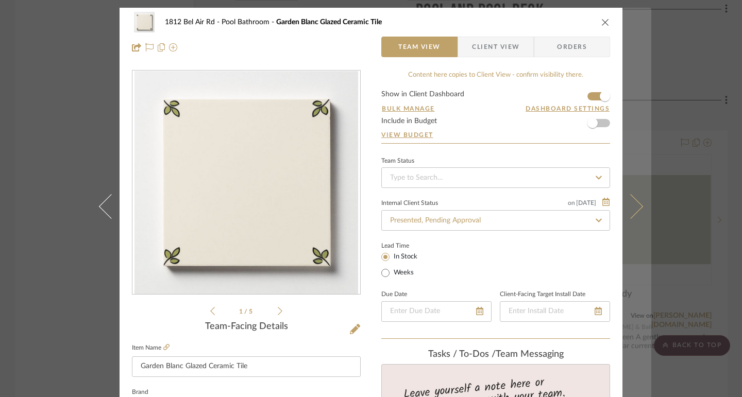
click at [632, 199] on icon at bounding box center [630, 206] width 25 height 25
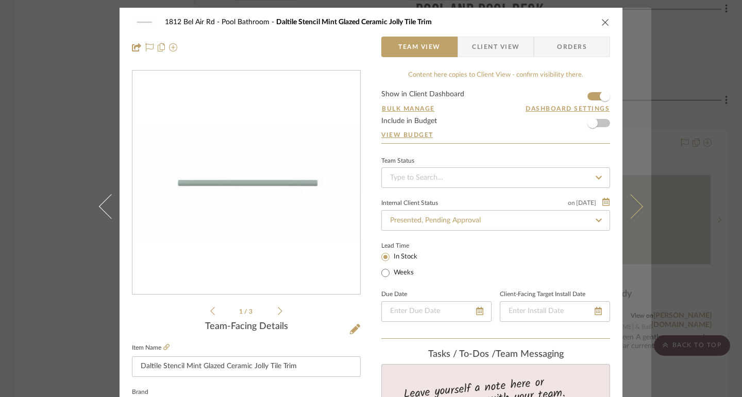
click at [632, 202] on icon at bounding box center [630, 206] width 25 height 25
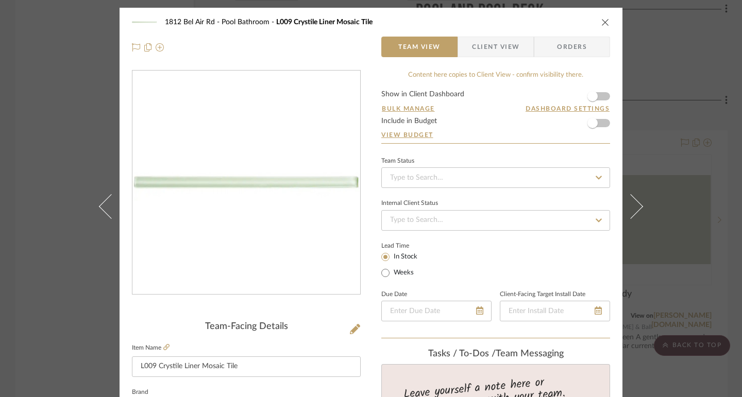
click at [632, 202] on icon at bounding box center [630, 206] width 25 height 25
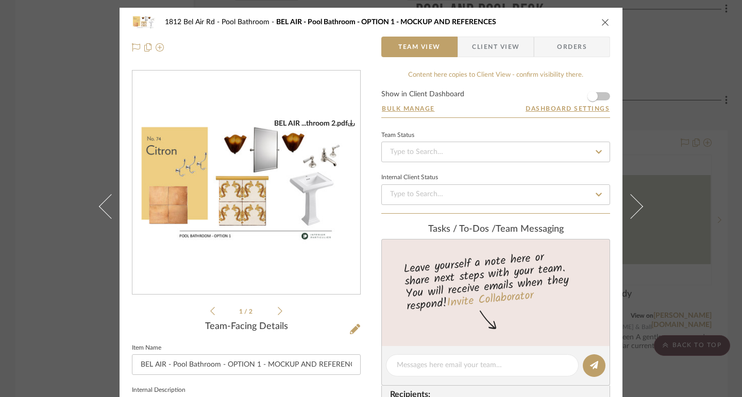
click at [632, 202] on icon at bounding box center [630, 206] width 25 height 25
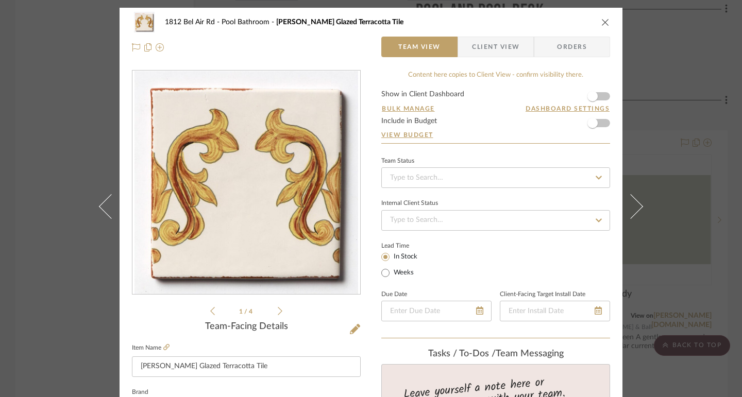
click at [632, 202] on icon at bounding box center [630, 206] width 25 height 25
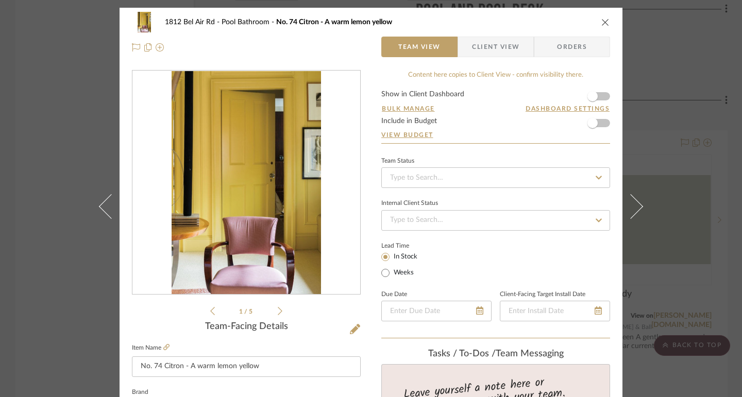
click at [72, 156] on div "1812 Bel Air Rd Pool Bathroom No. 74 Citron - A warm lemon yellow Team View Cli…" at bounding box center [371, 198] width 742 height 397
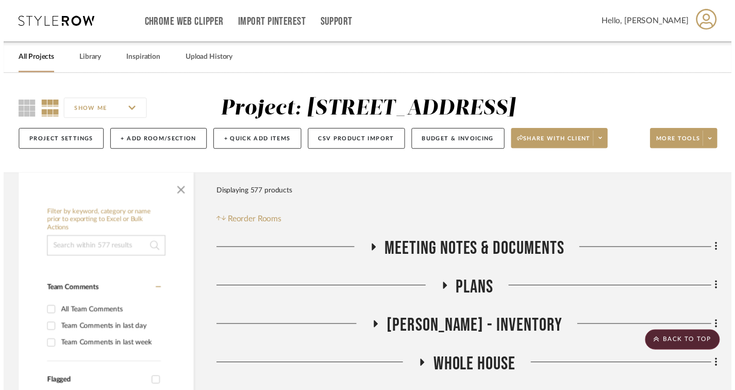
scroll to position [2680, 0]
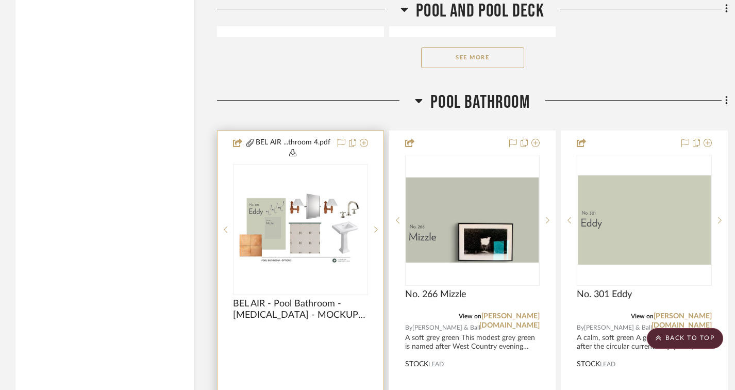
click at [283, 233] on img "0" at bounding box center [300, 229] width 133 height 75
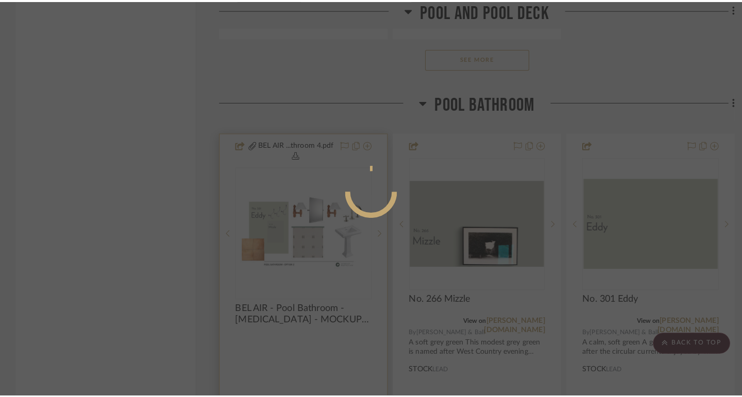
scroll to position [0, 0]
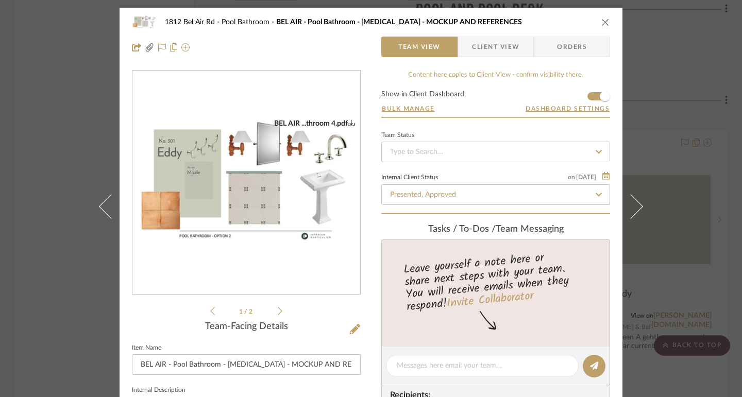
click at [60, 176] on div "1812 Bel Air Rd Pool Bathroom BEL AIR - Pool Bathroom - [MEDICAL_DATA] - MOCKUP…" at bounding box center [371, 198] width 742 height 397
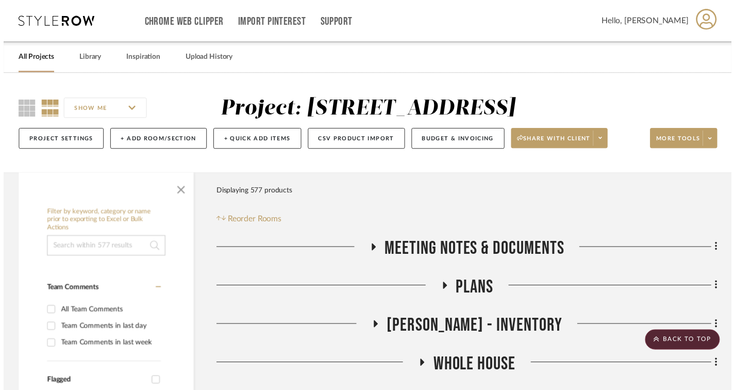
scroll to position [2680, 0]
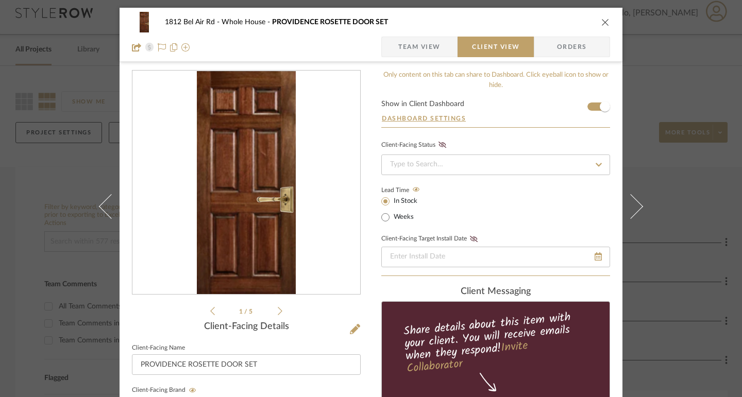
scroll to position [361, 0]
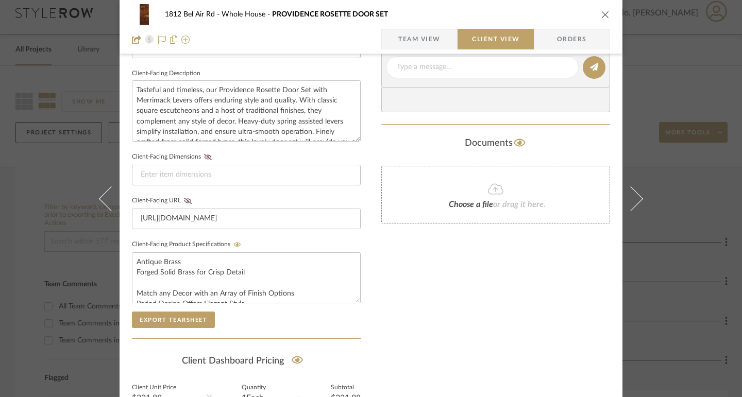
click at [675, 62] on div "1812 Bel Air Rd Whole House PROVIDENCE ROSETTE DOOR SET Team View Client View O…" at bounding box center [371, 198] width 742 height 397
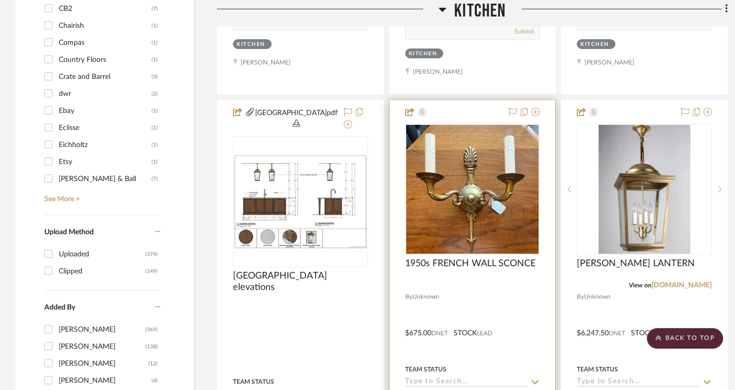
scroll to position [1658, 0]
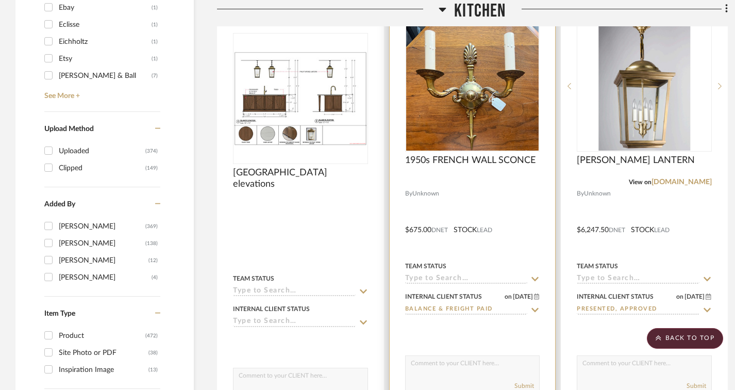
click at [523, 115] on img "0" at bounding box center [472, 86] width 132 height 129
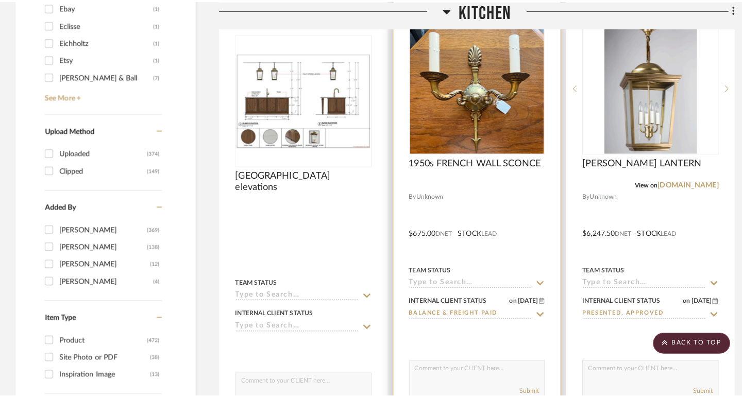
scroll to position [0, 0]
